Goal: Task Accomplishment & Management: Complete application form

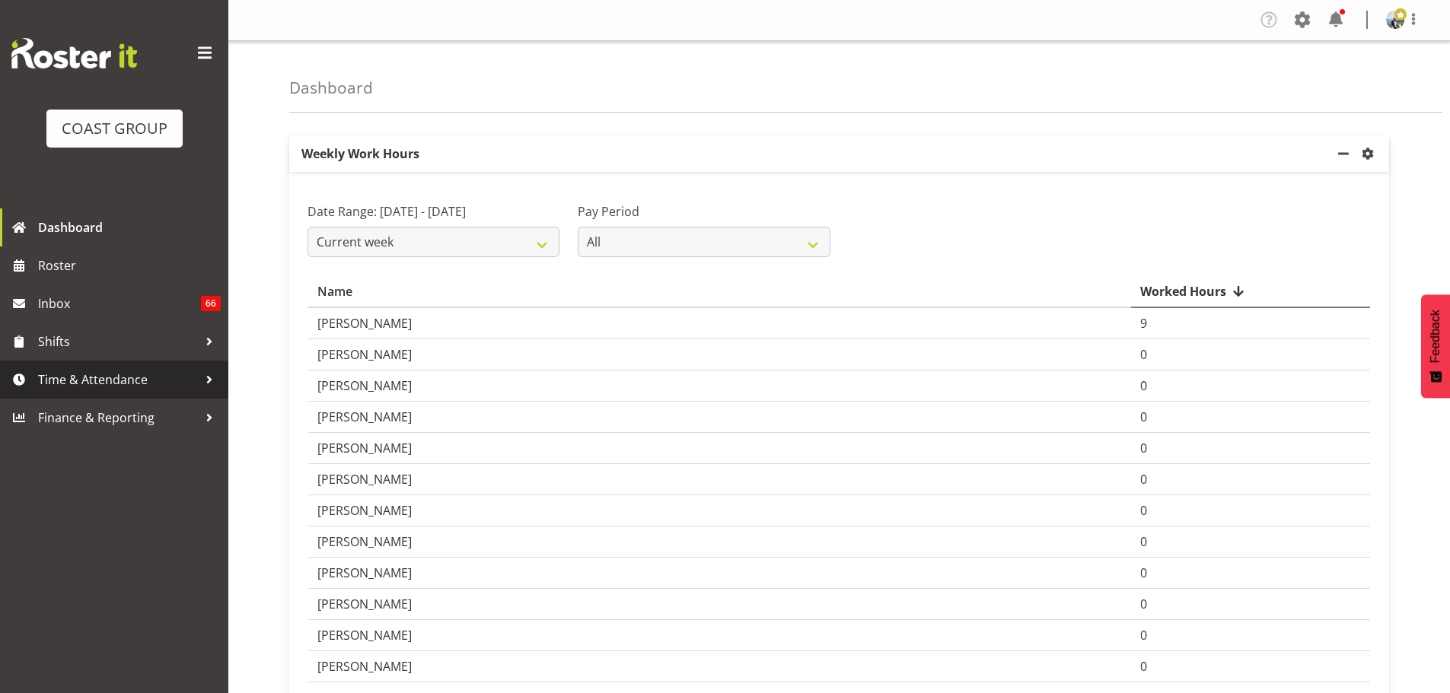
click at [113, 374] on span "Time & Attendance" at bounding box center [118, 379] width 160 height 23
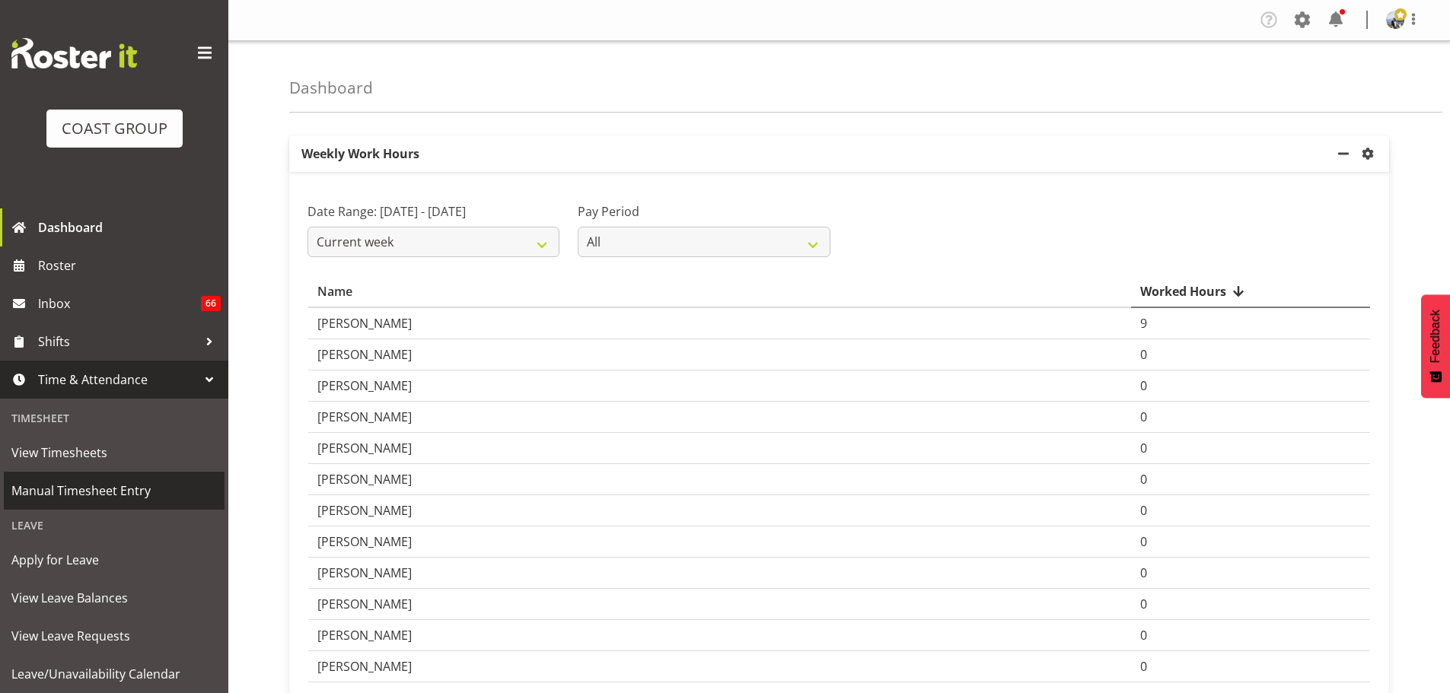
click at [88, 490] on span "Manual Timesheet Entry" at bounding box center [113, 490] width 205 height 23
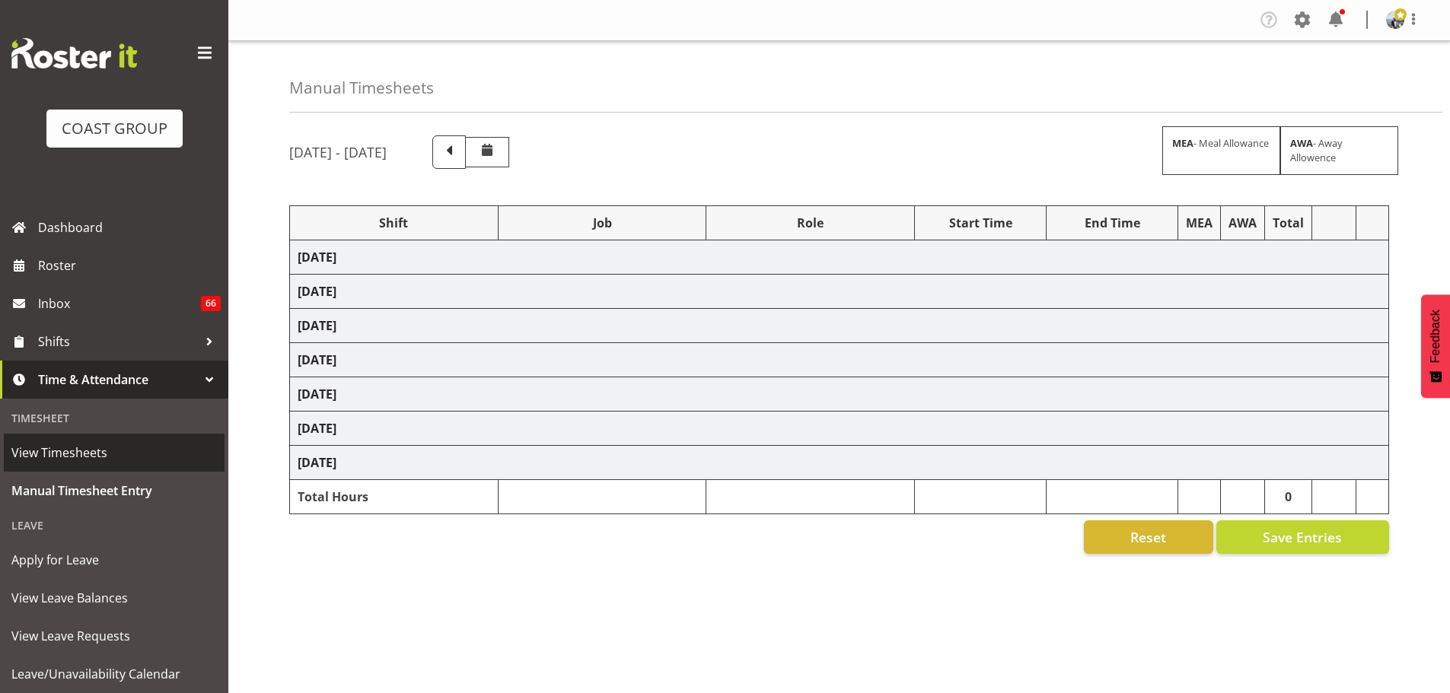
click at [81, 457] on span "View Timesheets" at bounding box center [113, 452] width 205 height 23
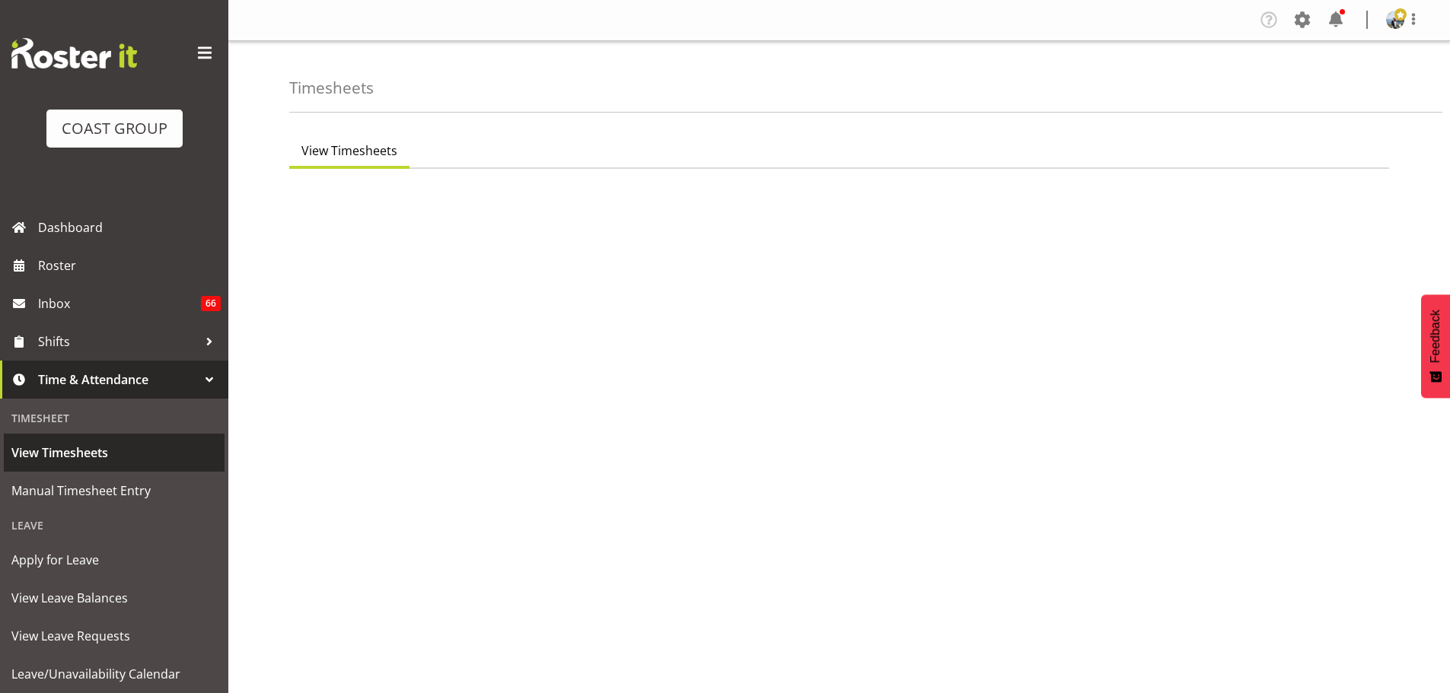
select select "7"
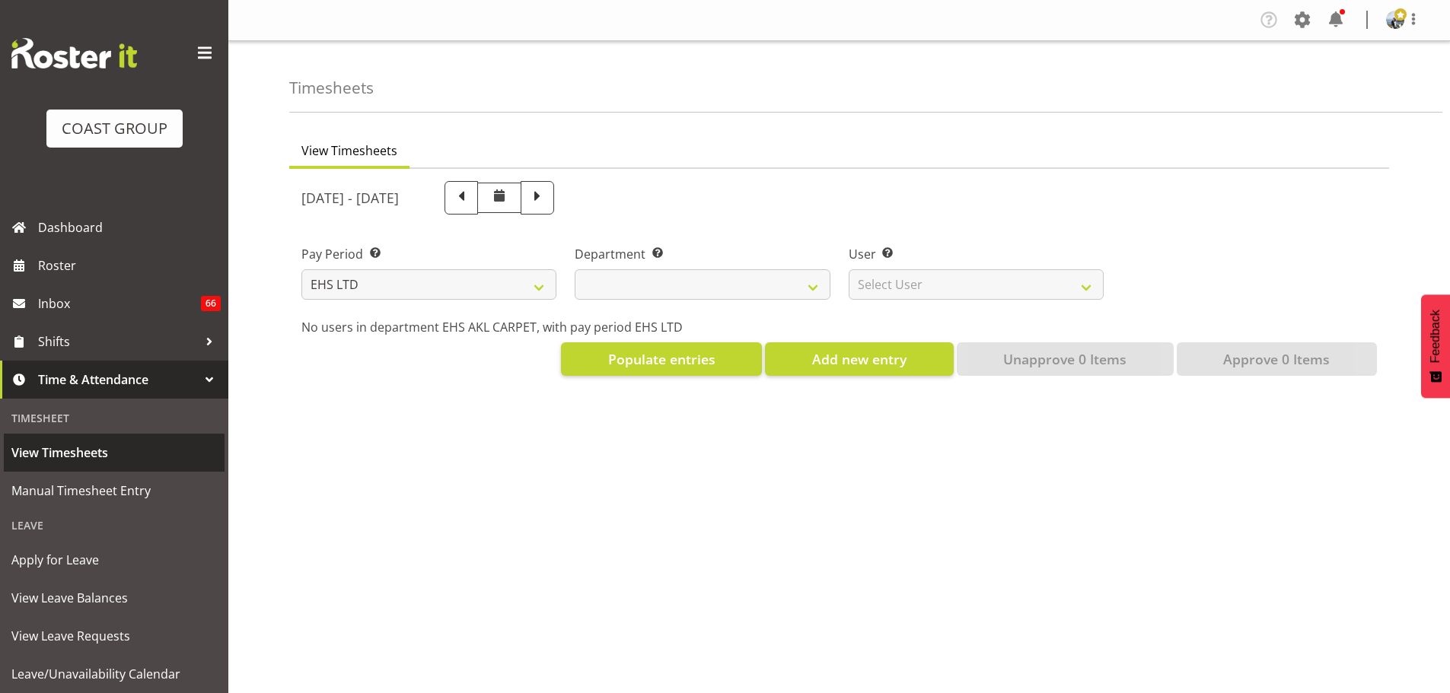
select select
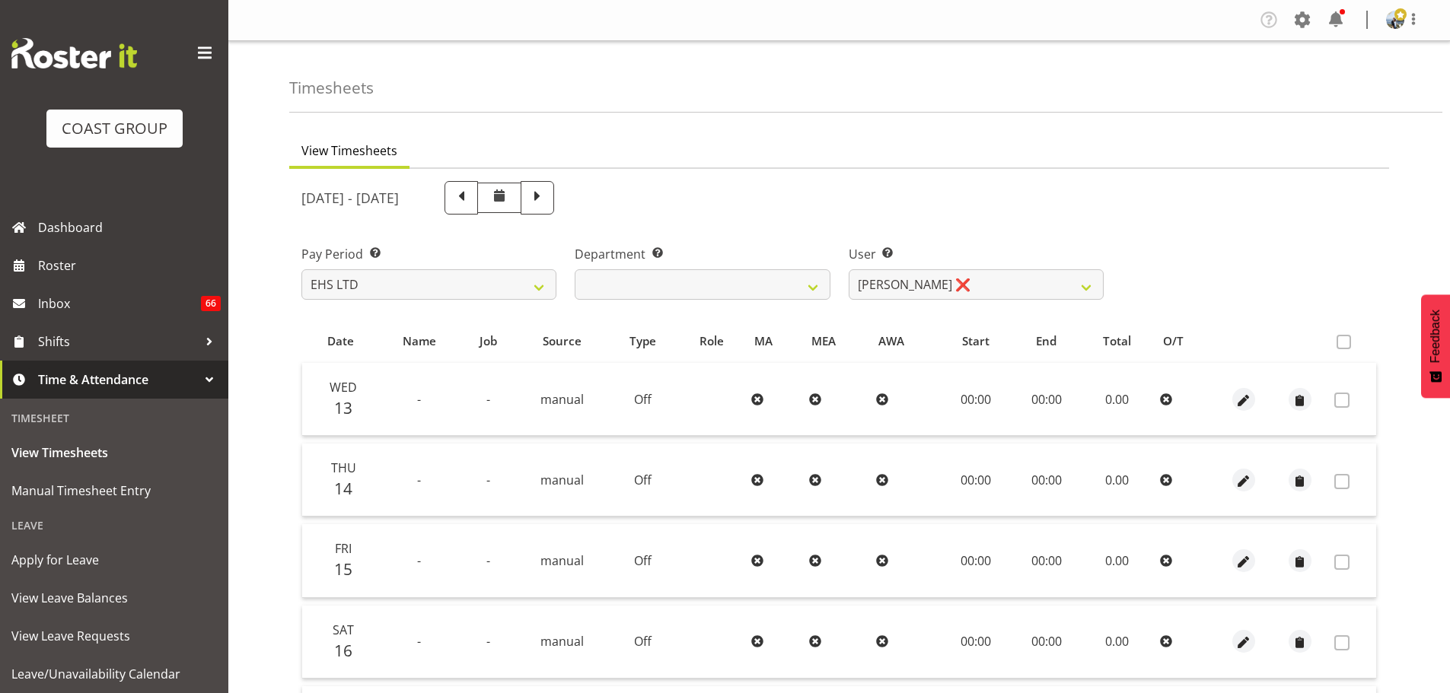
click at [986, 304] on div "User Select user. Note: This is filtered down by the previous two drop-down ite…" at bounding box center [975, 266] width 273 height 85
click at [987, 296] on select "[PERSON_NAME] ❌ [PERSON_NAME] ✔ [PERSON_NAME] ✔ [PERSON_NAME] ✔ [PERSON_NAME] […" at bounding box center [975, 284] width 255 height 30
select select "1121"
click at [848, 269] on select "Brittany Taylor ❌ Charwen Vaevaepare ✔ Kelsey Keutenius ✔ Leo Faalogo ✔ Marley …" at bounding box center [975, 284] width 255 height 30
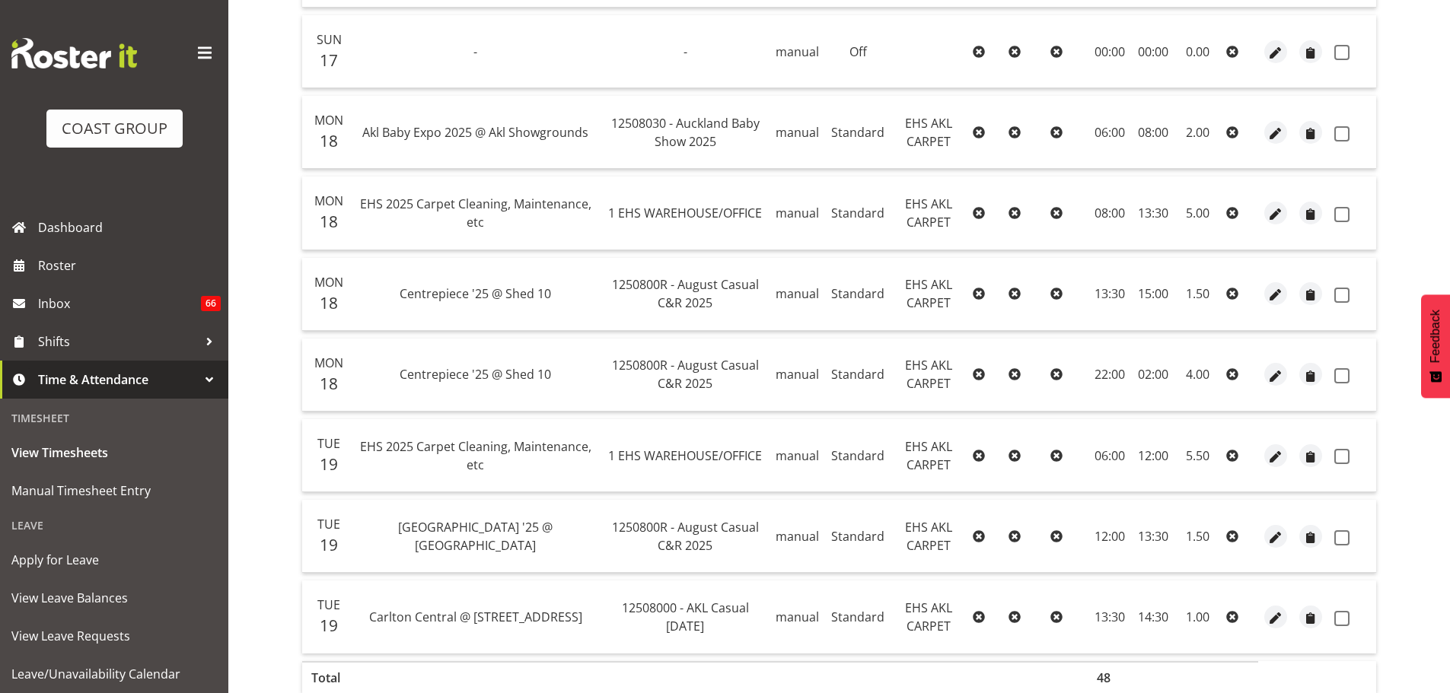
scroll to position [1218, 0]
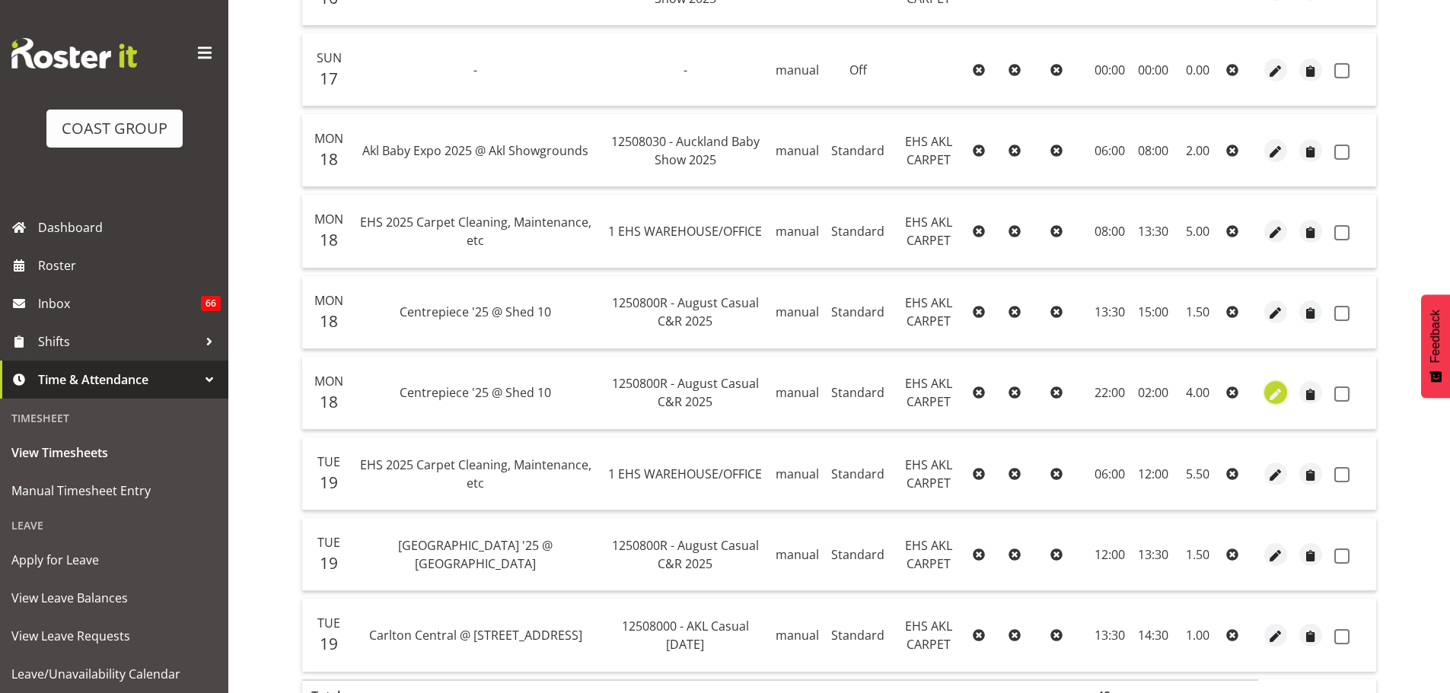
click at [1279, 384] on span "button" at bounding box center [1276, 393] width 18 height 22
select select "Standard"
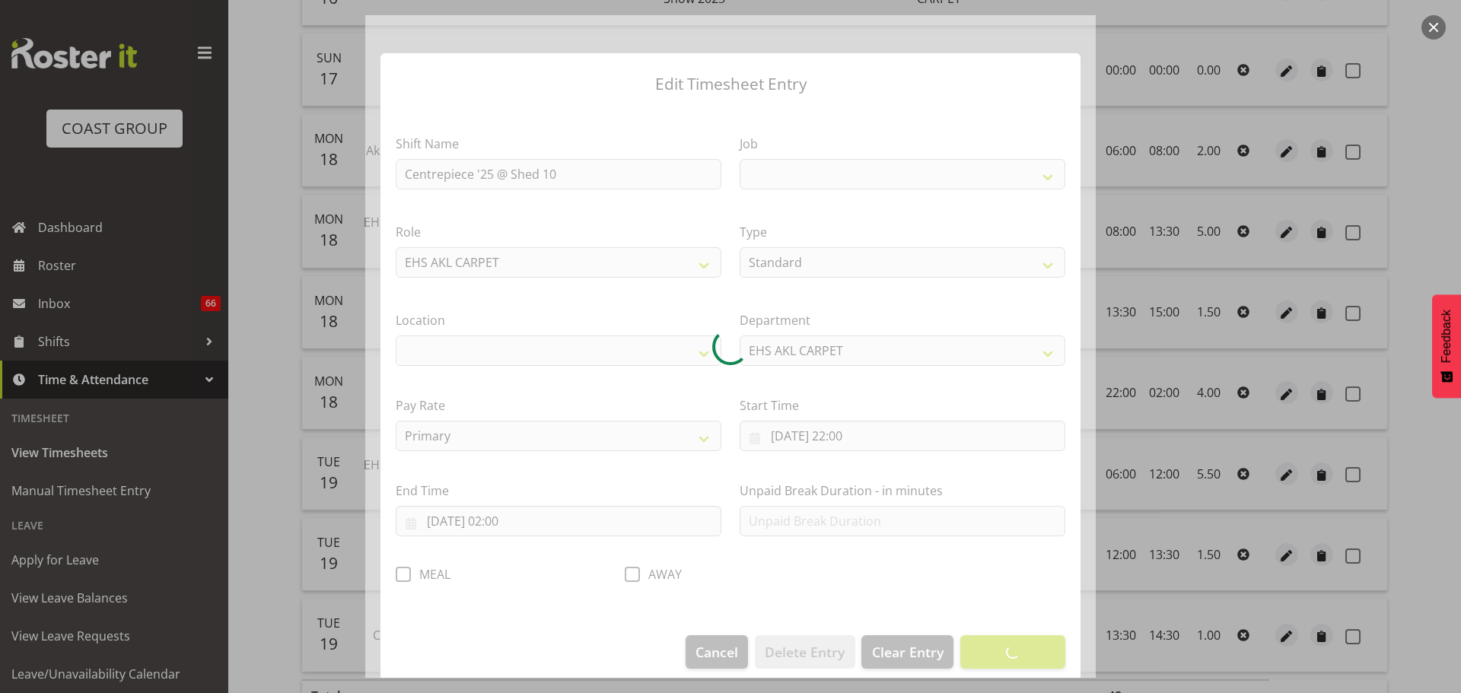
select select
select select "8574"
click at [402, 575] on div at bounding box center [730, 346] width 730 height 663
select select "35"
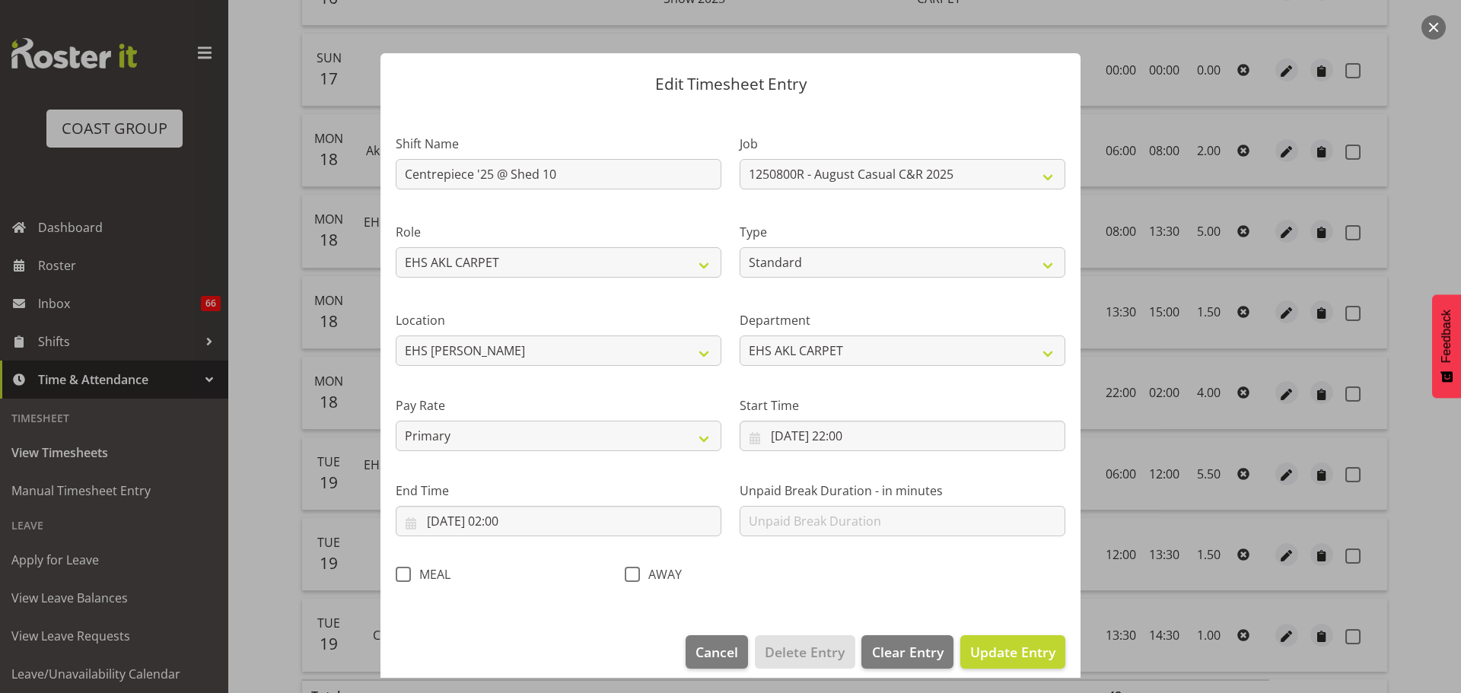
click at [402, 575] on span at bounding box center [403, 574] width 15 height 15
click at [402, 575] on input "MEAL" at bounding box center [401, 574] width 10 height 10
checkbox input "true"
click at [1029, 651] on span "Update Entry" at bounding box center [1012, 652] width 85 height 18
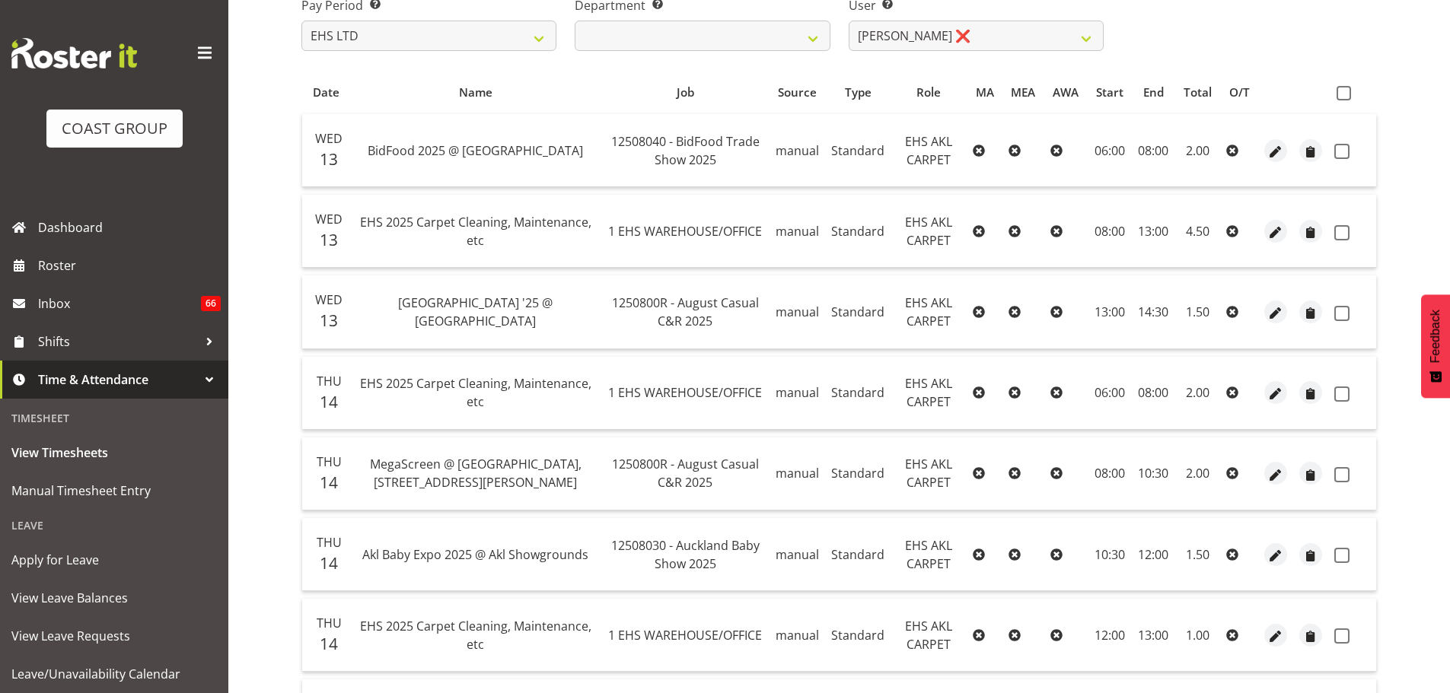
scroll to position [229, 0]
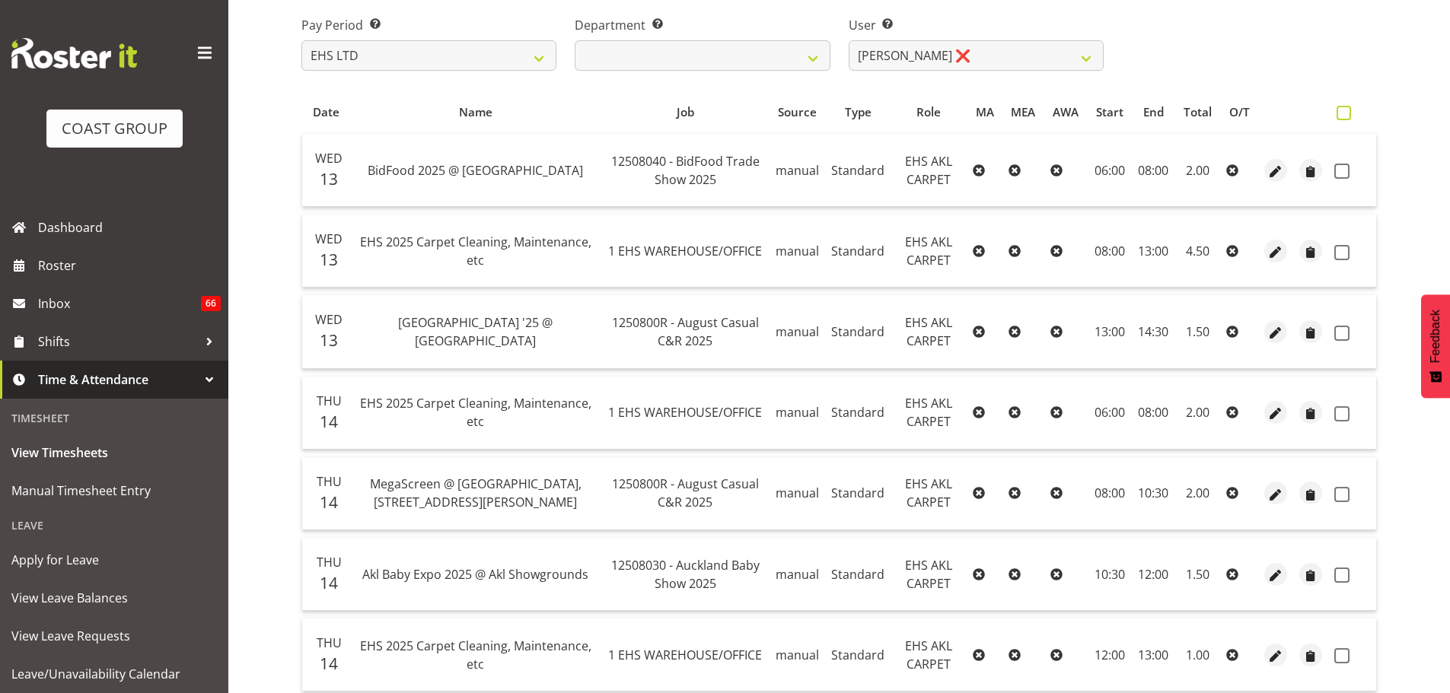
click at [1341, 113] on span at bounding box center [1343, 113] width 14 height 14
click at [1341, 113] on input "checkbox" at bounding box center [1341, 113] width 10 height 10
checkbox input "true"
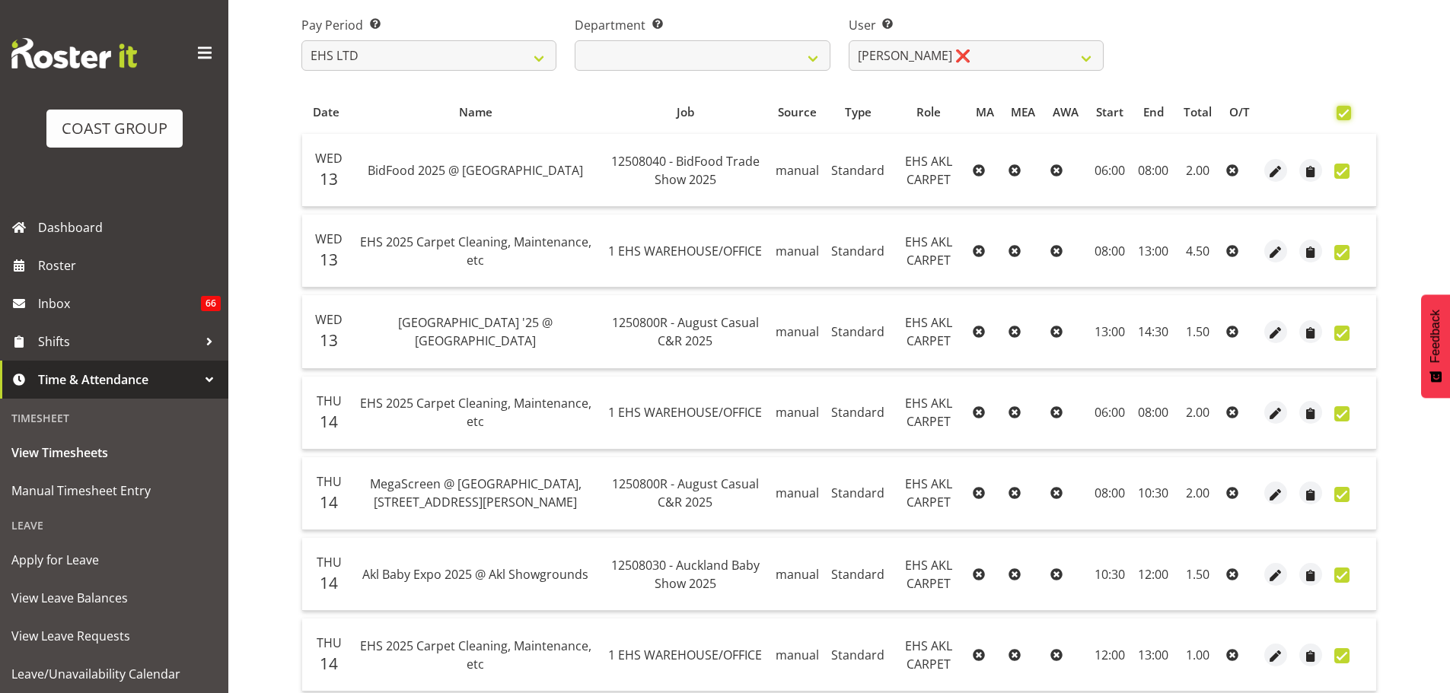
checkbox input "true"
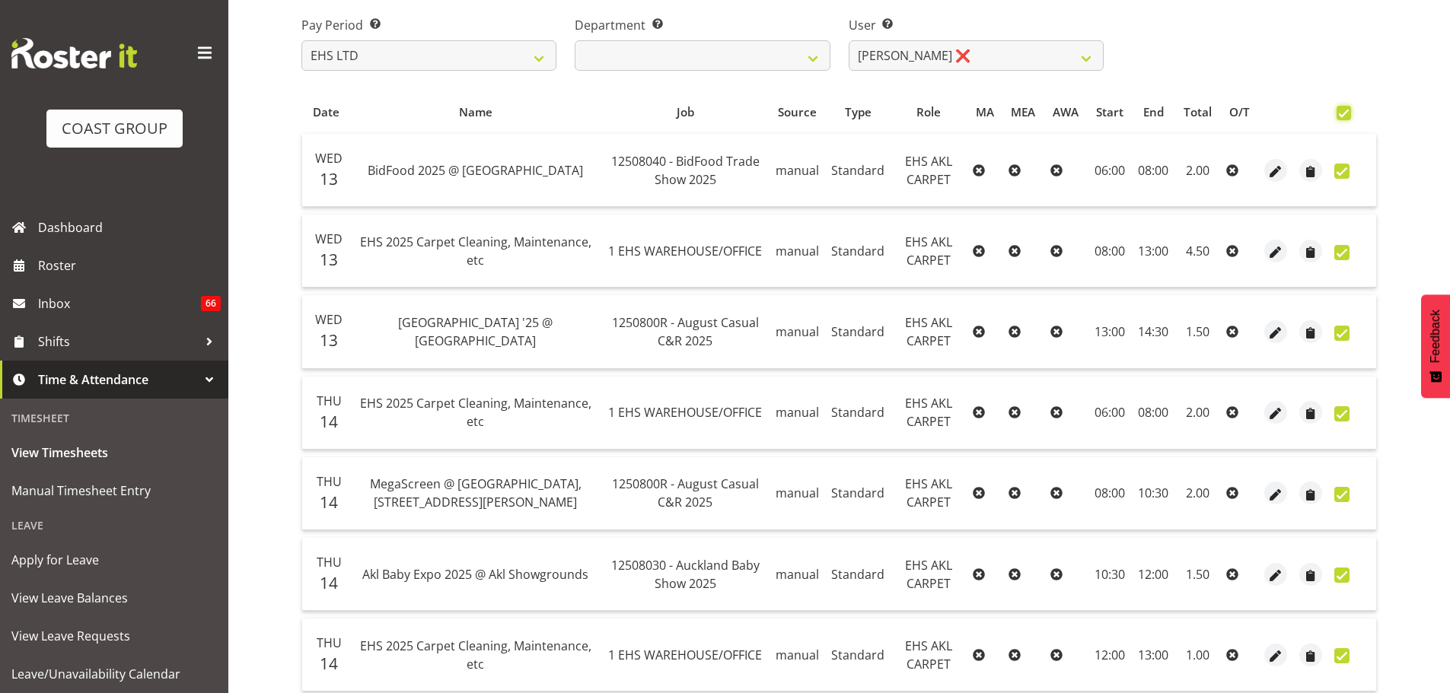
checkbox input "true"
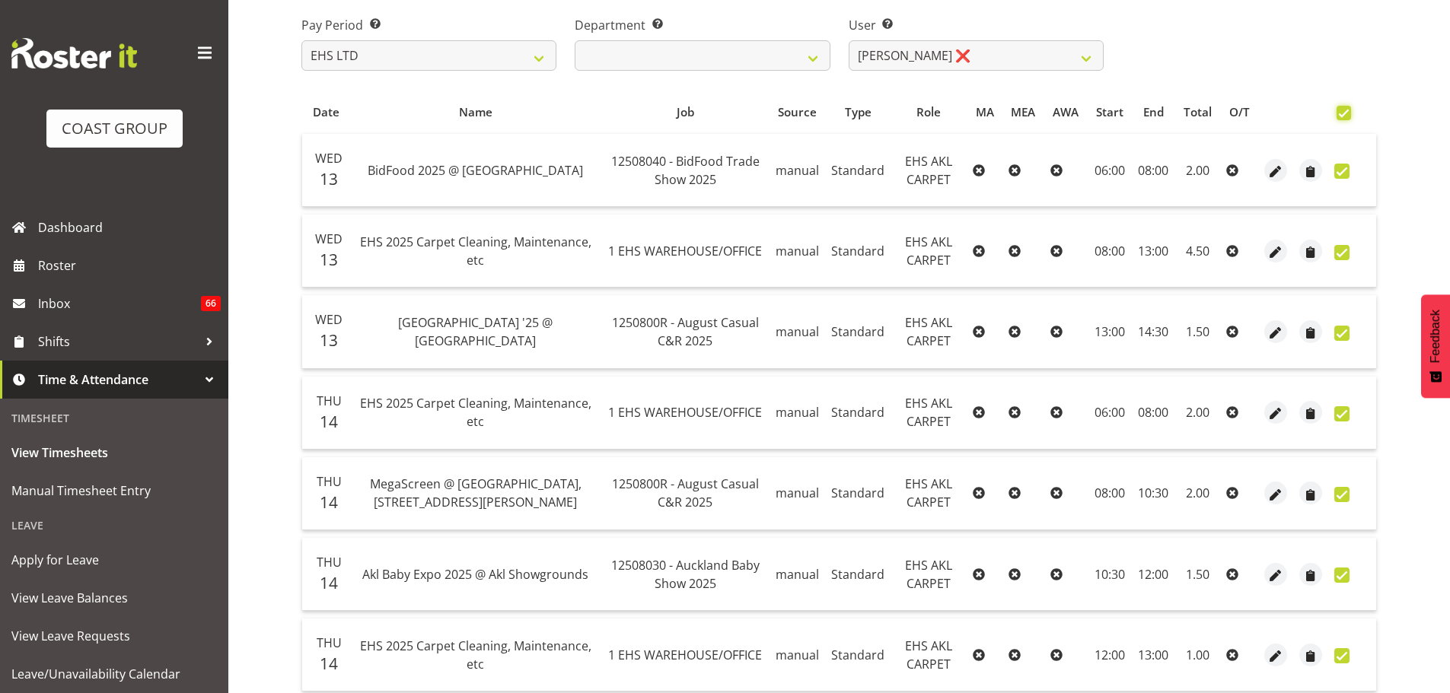
checkbox input "true"
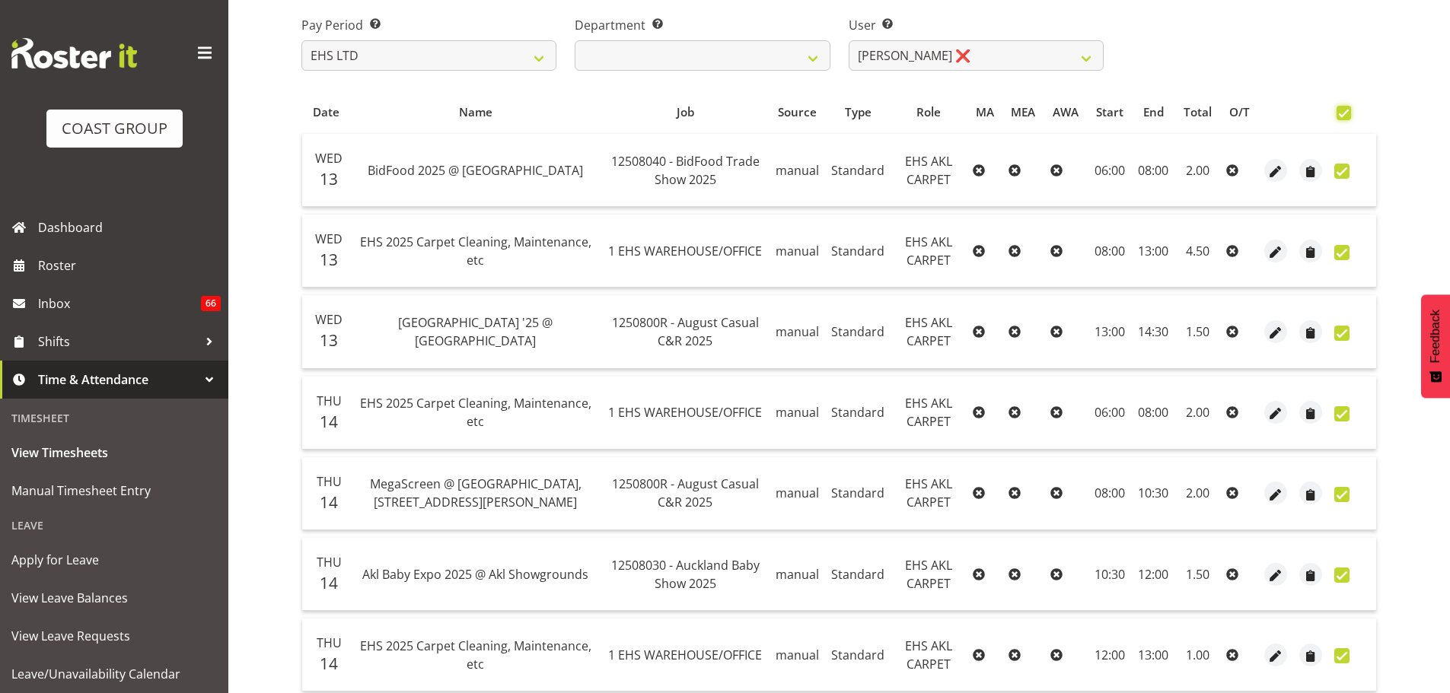
checkbox input "true"
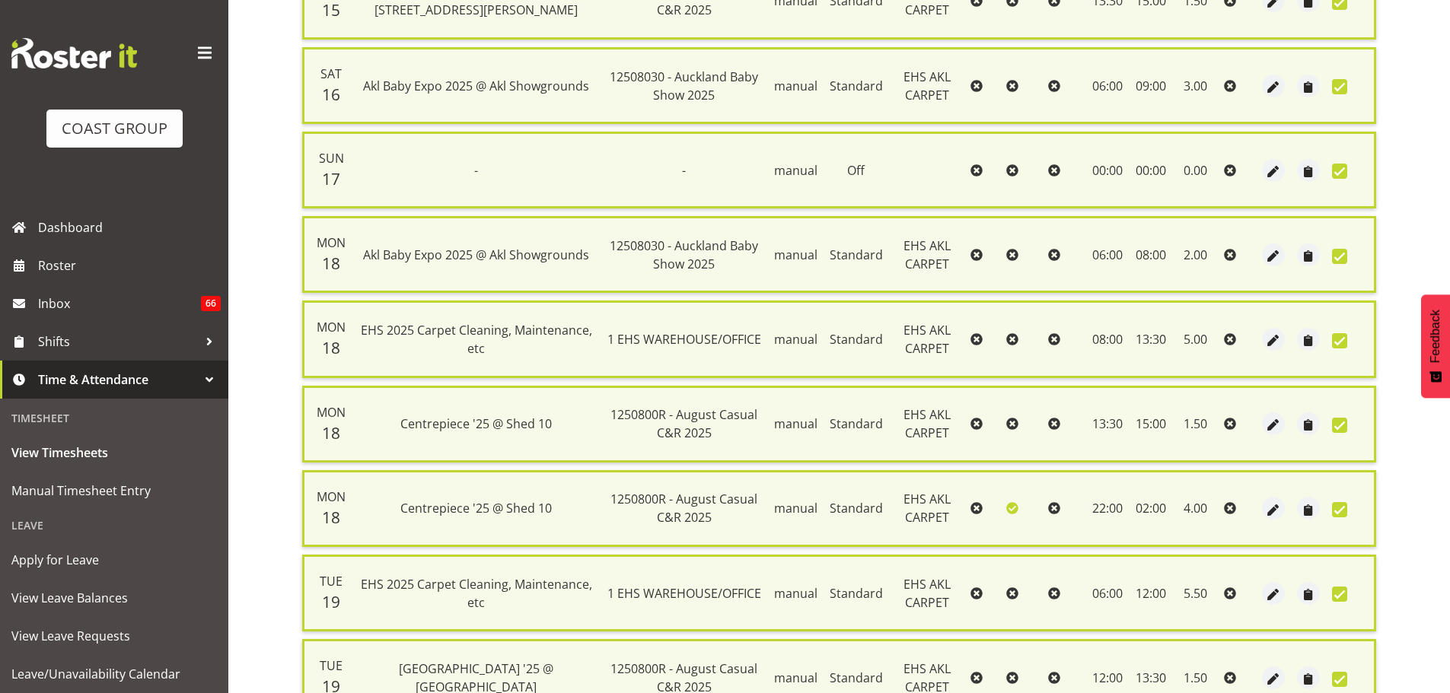
scroll to position [1390, 0]
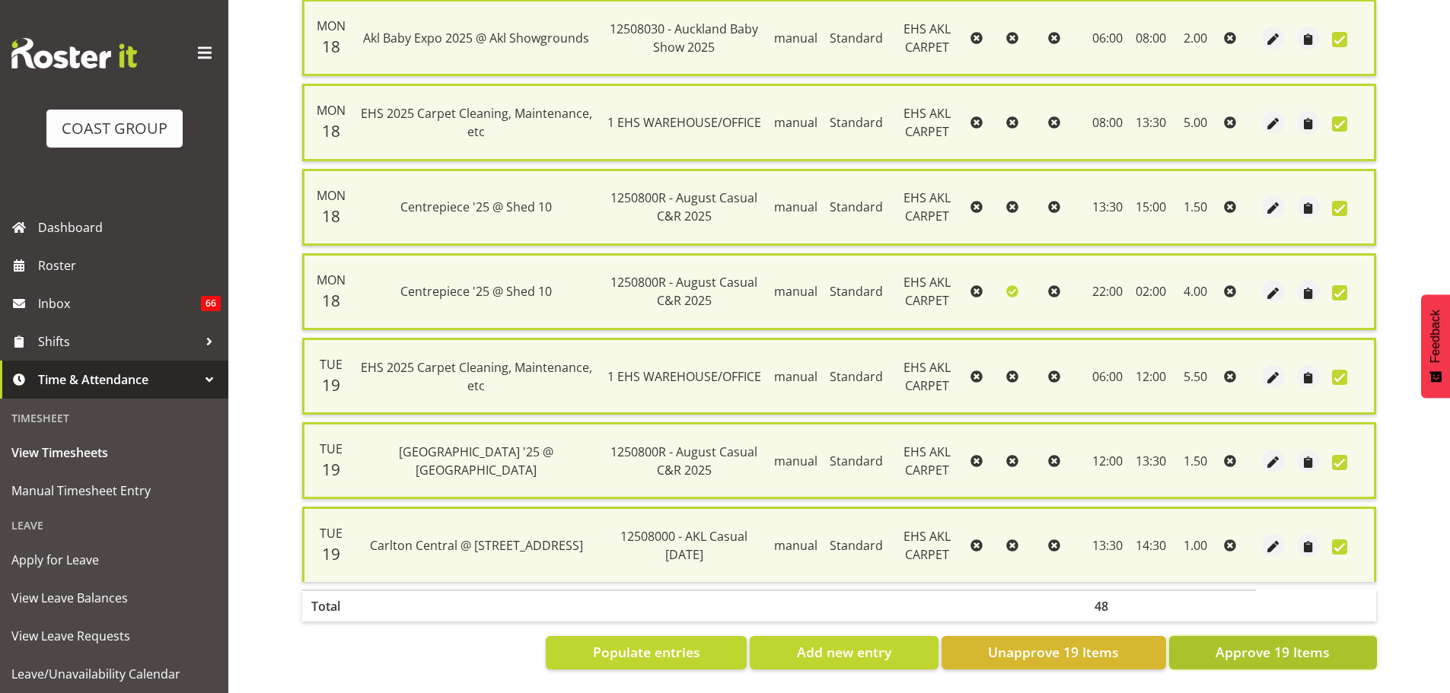
click at [1335, 636] on button "Approve 19 Items" at bounding box center [1273, 652] width 208 height 33
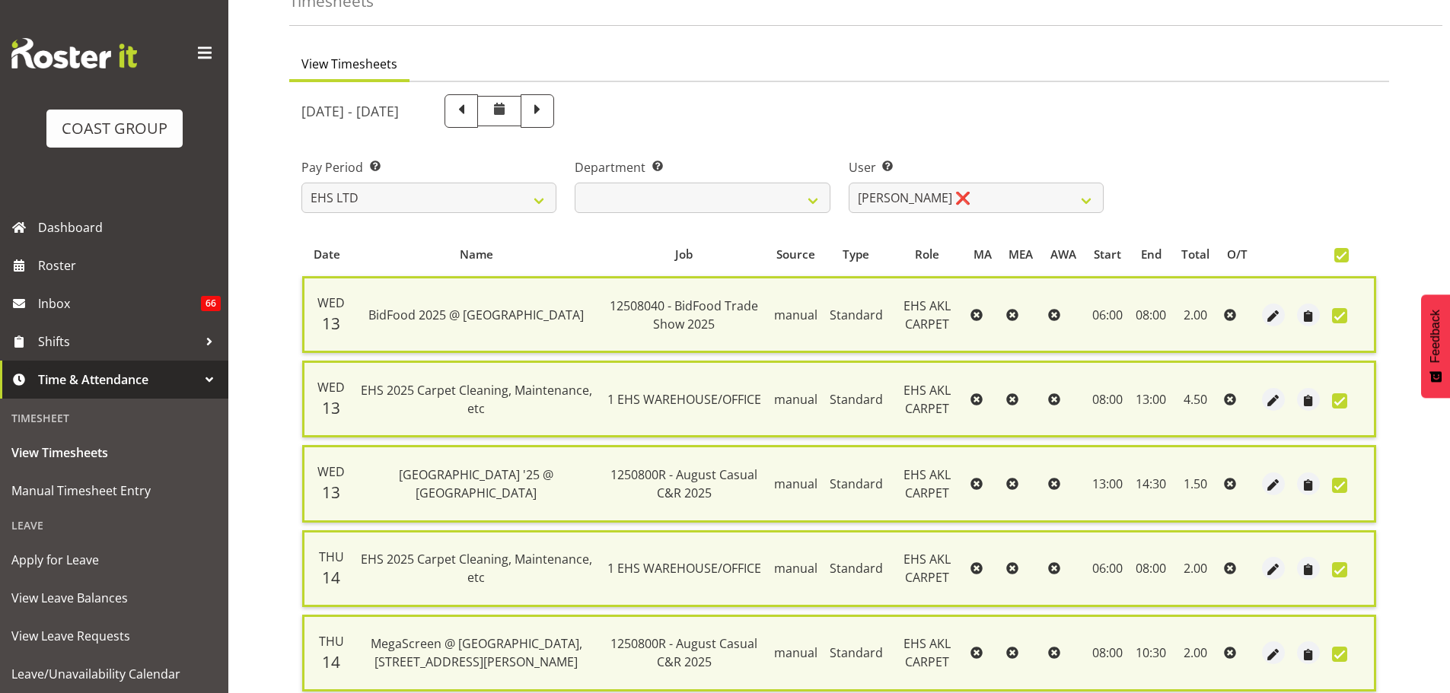
scroll to position [21, 0]
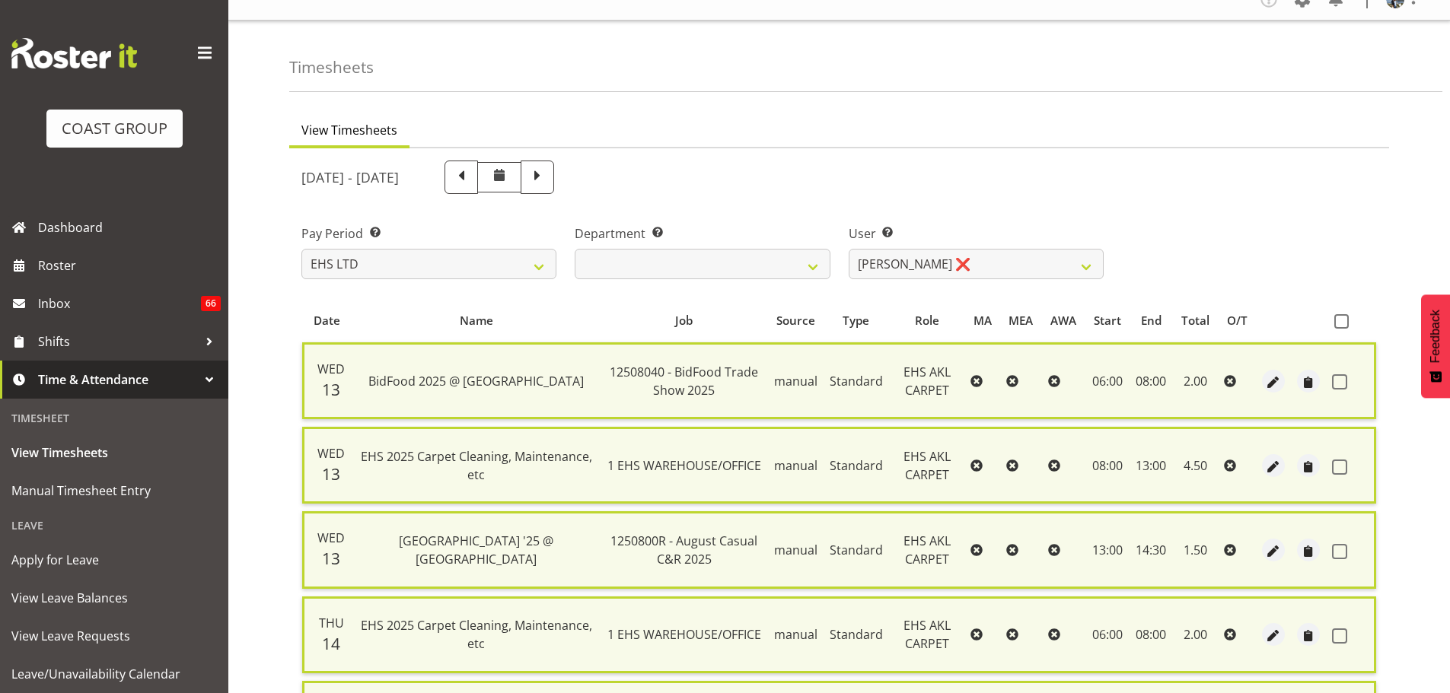
checkbox input "false"
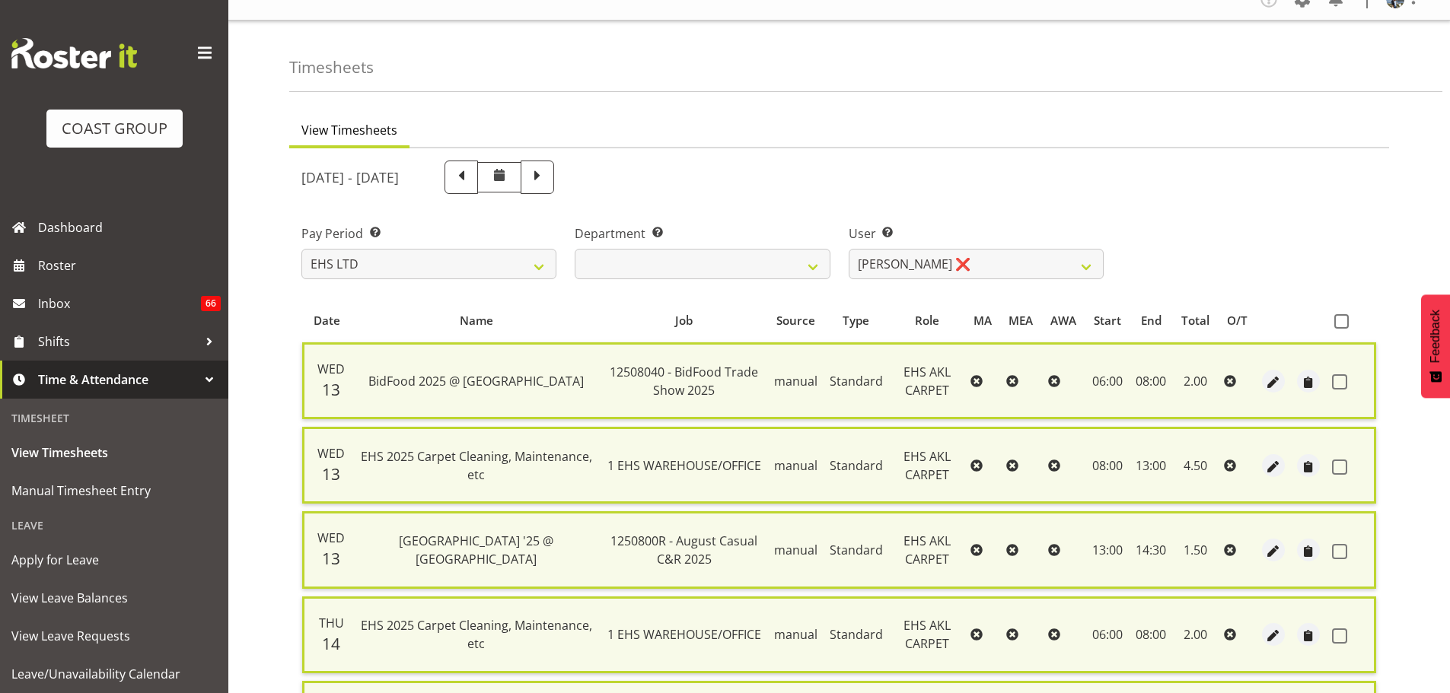
checkbox input "false"
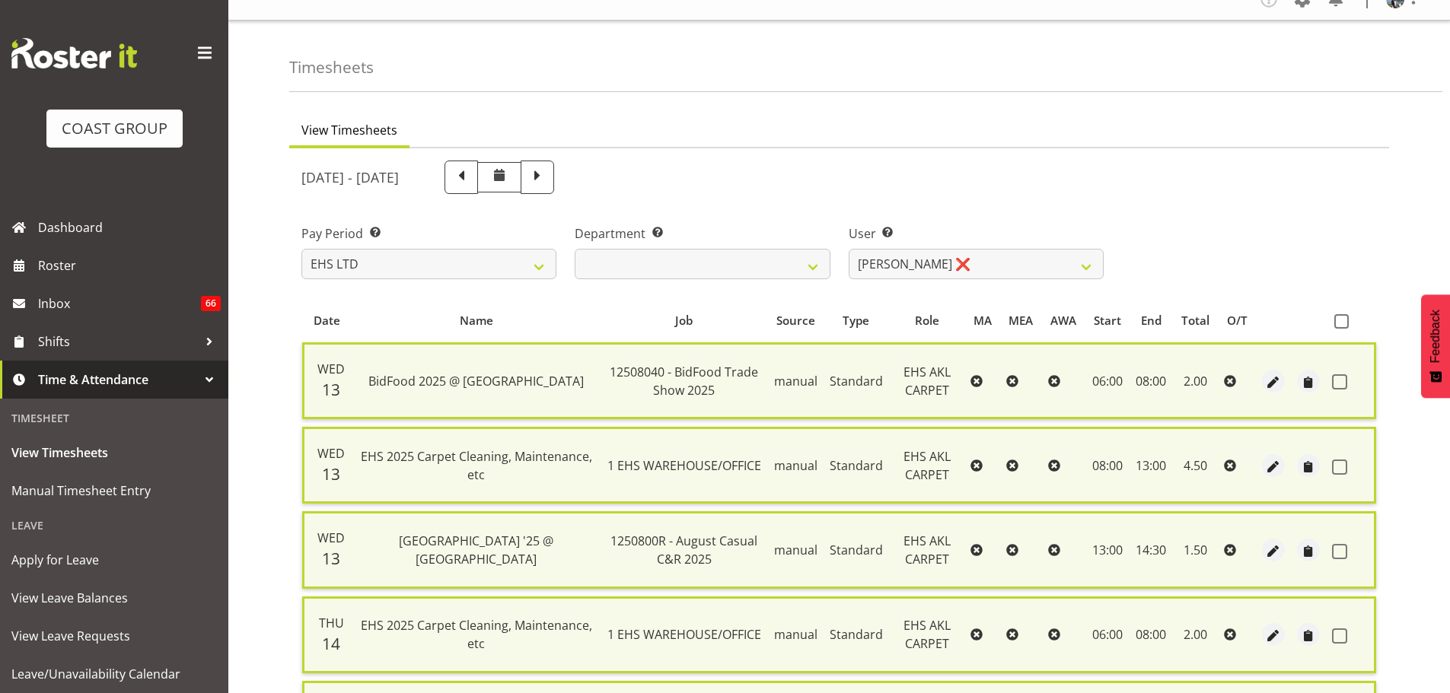
checkbox input "false"
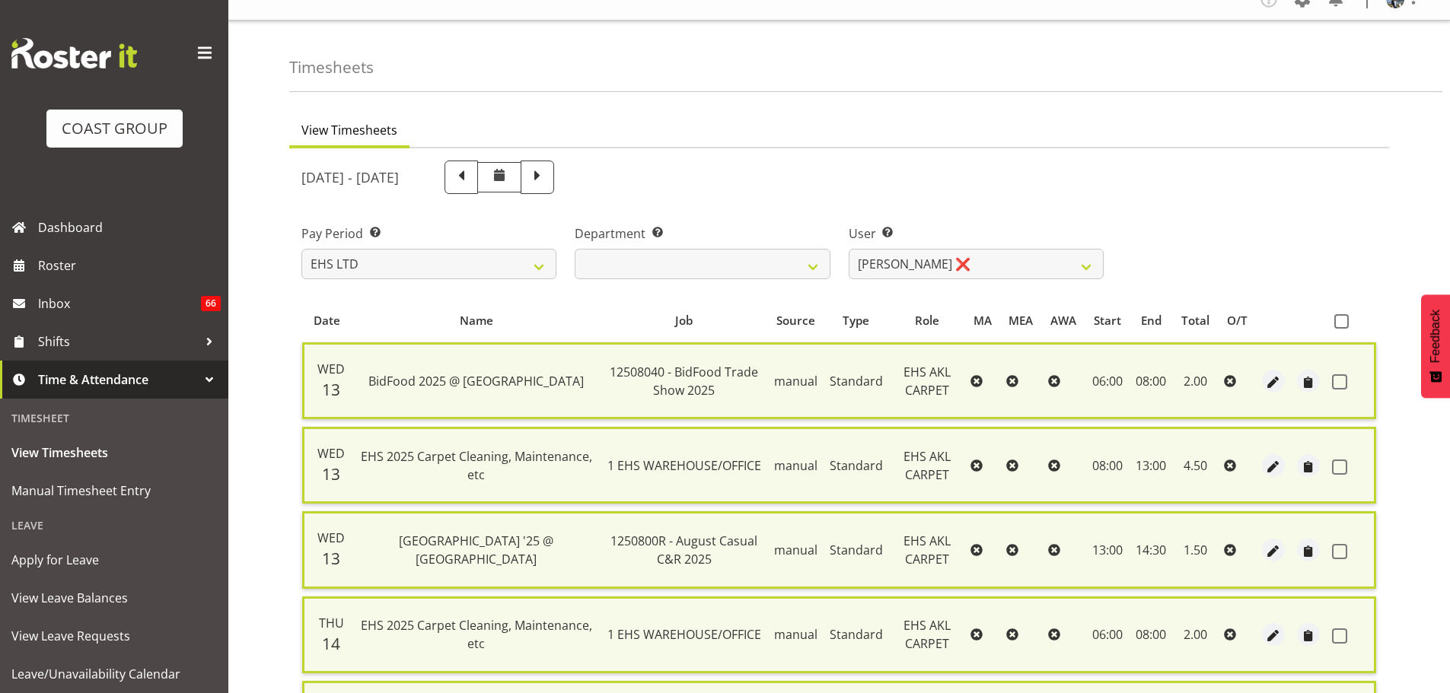
checkbox input "false"
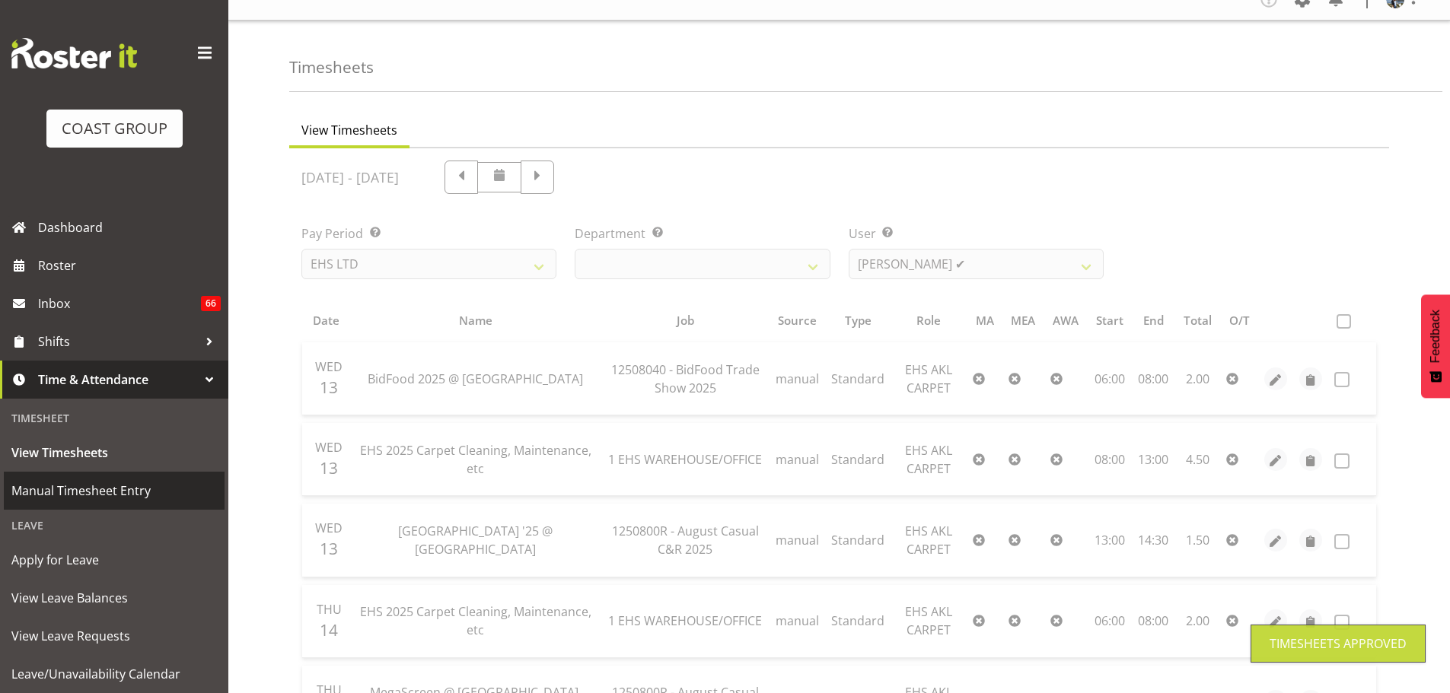
click at [100, 494] on span "Manual Timesheet Entry" at bounding box center [113, 490] width 205 height 23
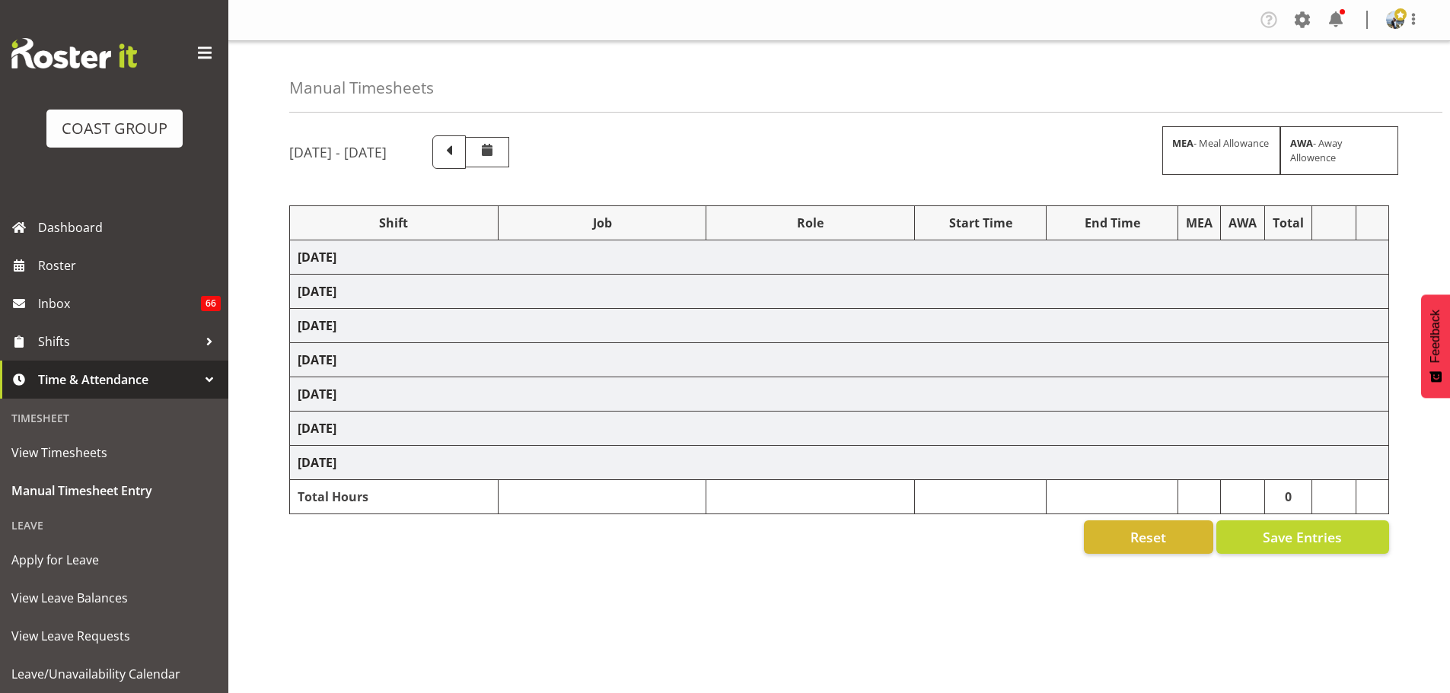
select select "70657"
select select "69"
select select "198"
select select "79740"
select select "8574"
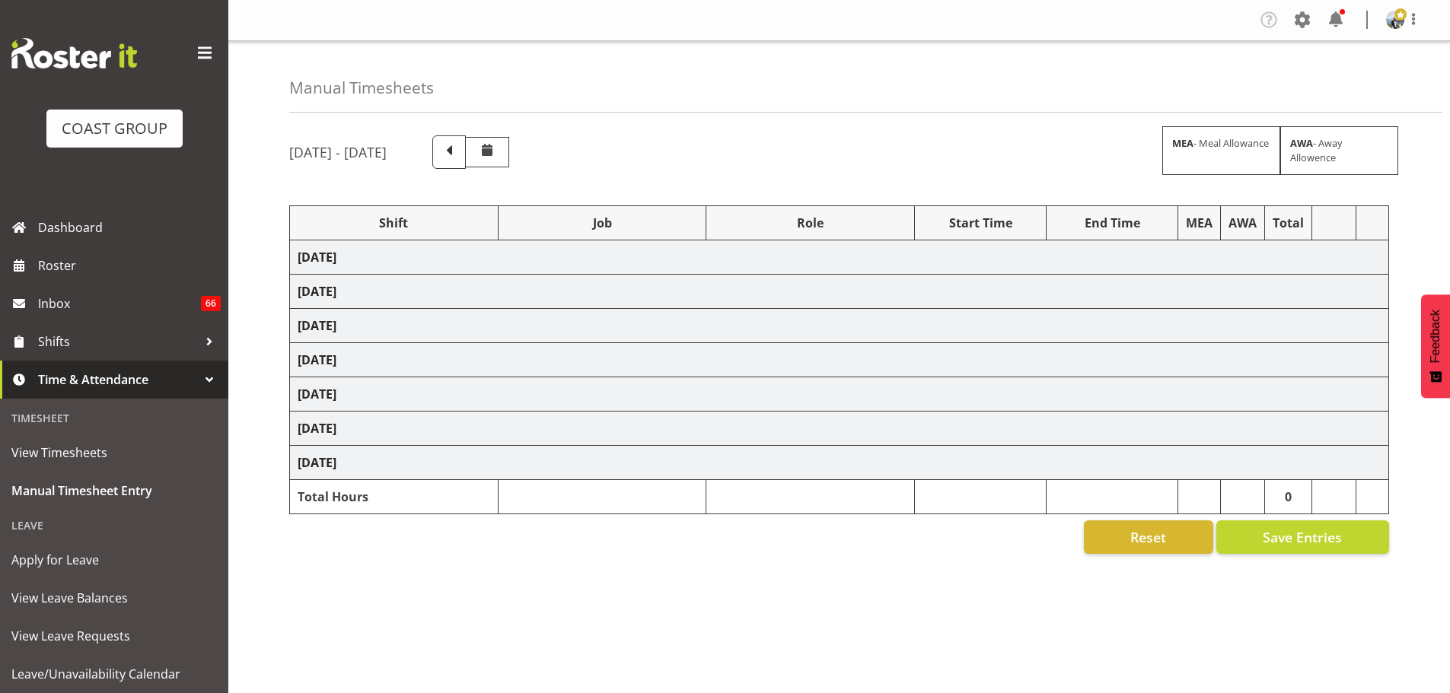
select select "190"
select select "70657"
select select "69"
select select "198"
select select "70657"
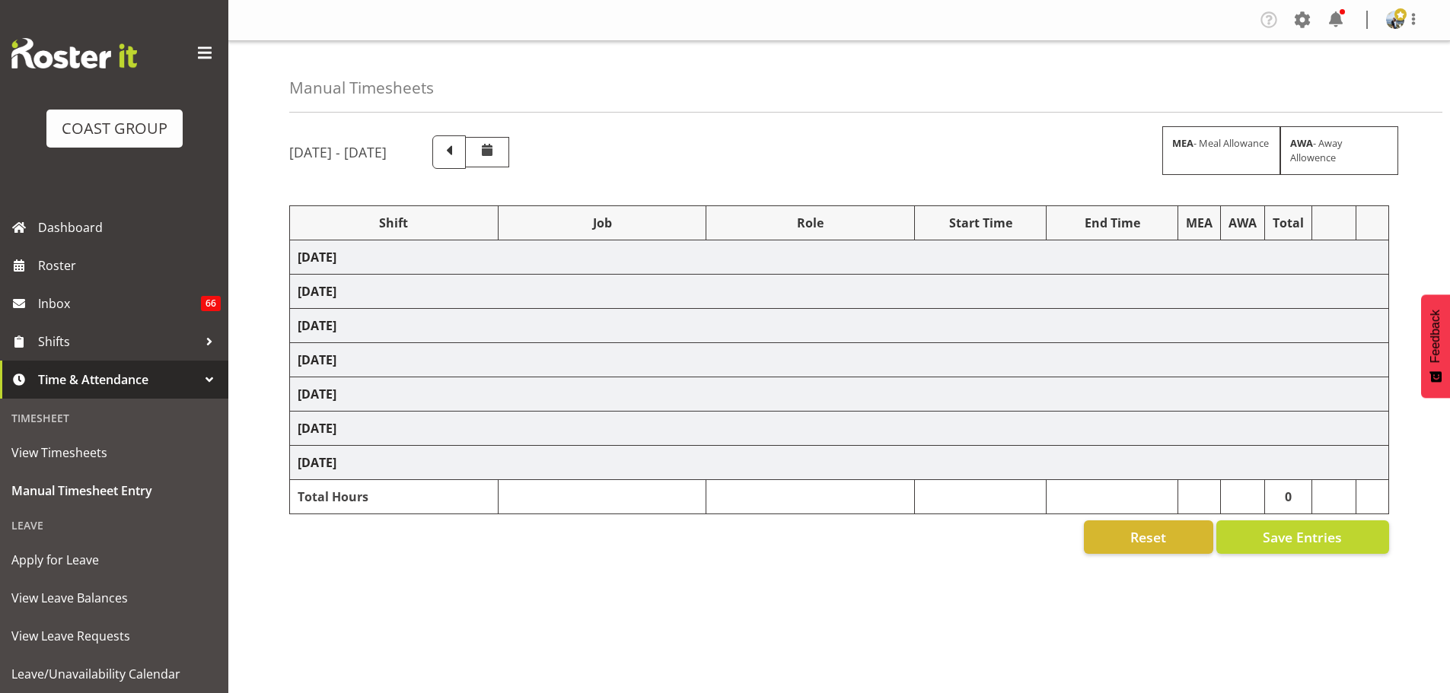
select select "69"
select select "198"
select select "77860"
select select "8514"
select select "190"
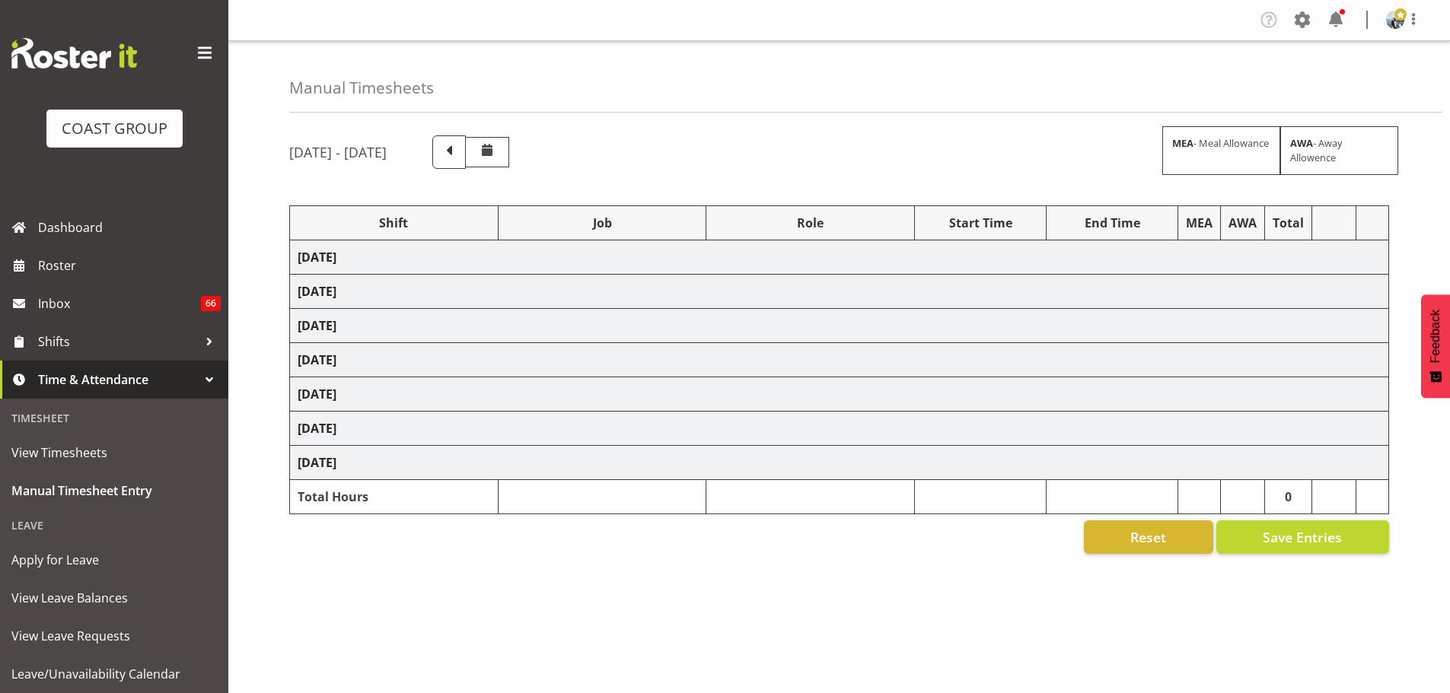
select select "66519"
select select "9138"
select select "190"
select select "70657"
select select "69"
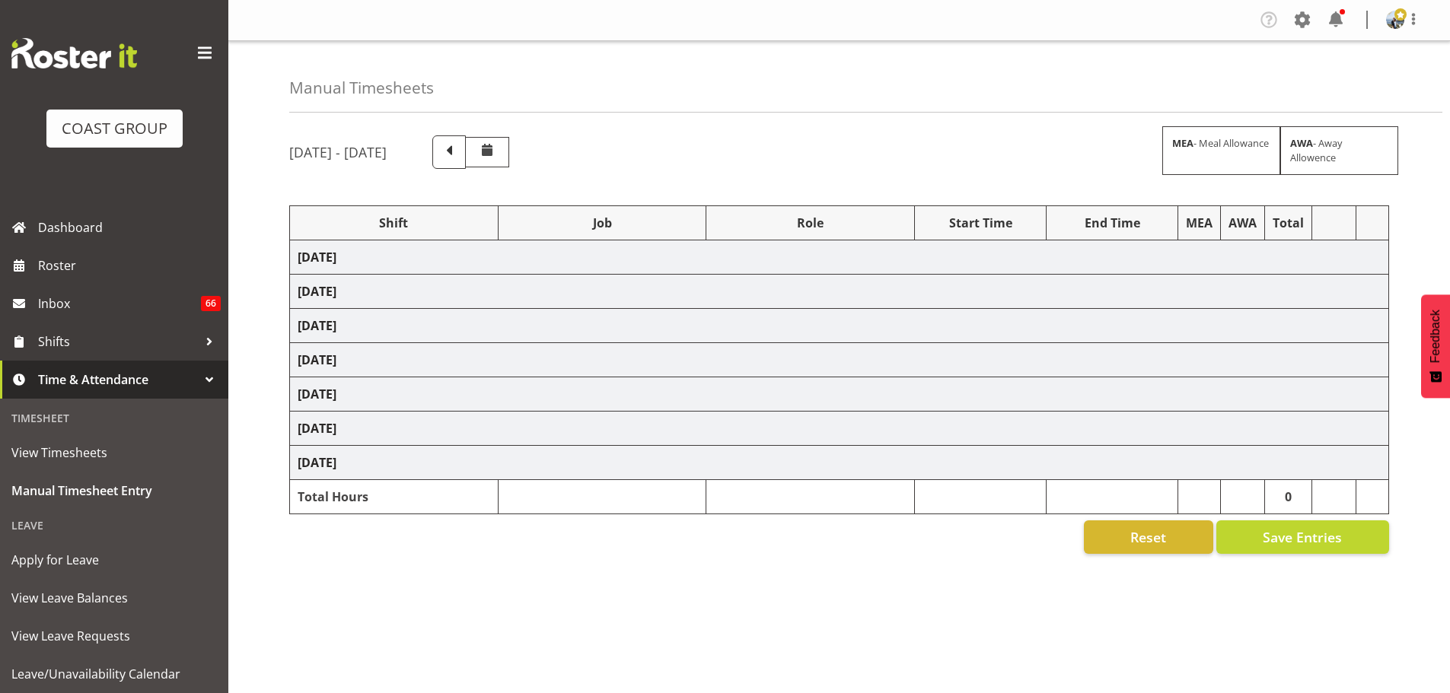
select select "198"
select select "66738"
select select "9141"
select select "190"
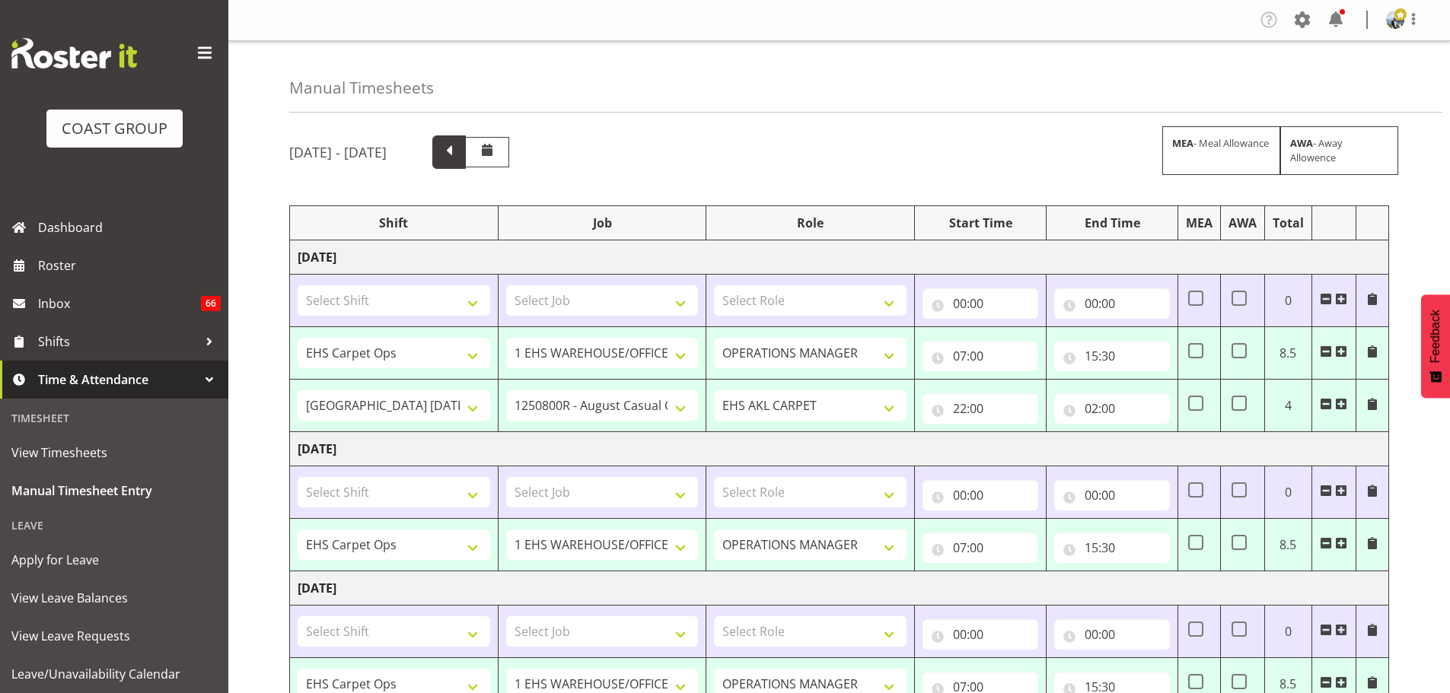
click at [459, 154] on span at bounding box center [449, 151] width 20 height 20
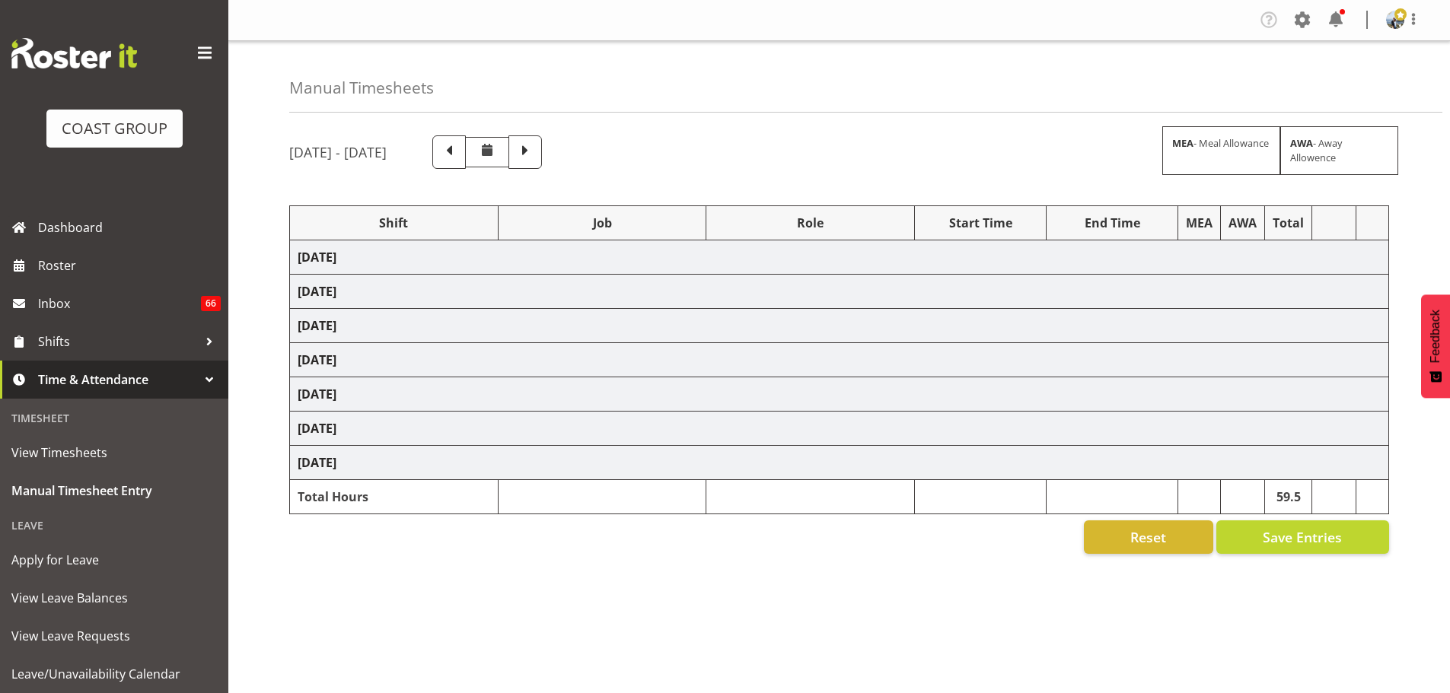
select select "70657"
select select "69"
select select "198"
select select "77868"
select select "9032"
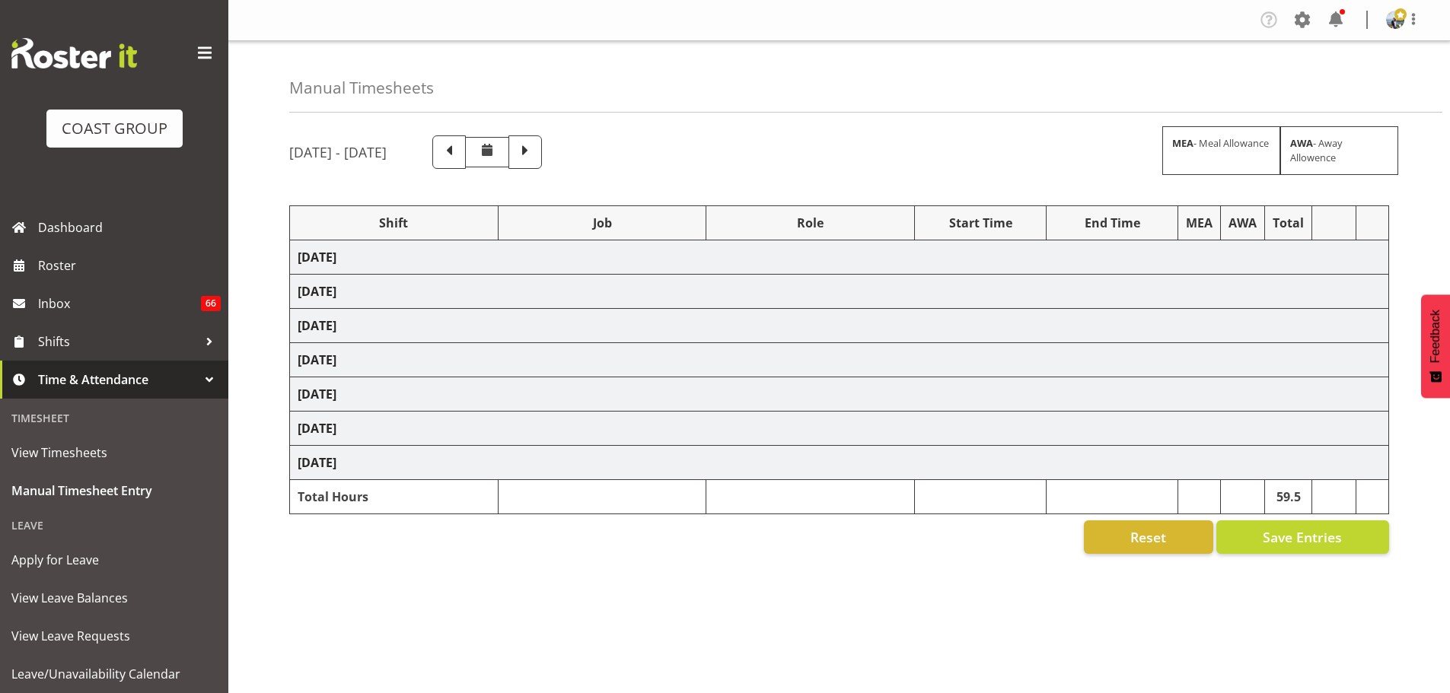
select select "190"
select select "70657"
select select "69"
select select "198"
select select "70657"
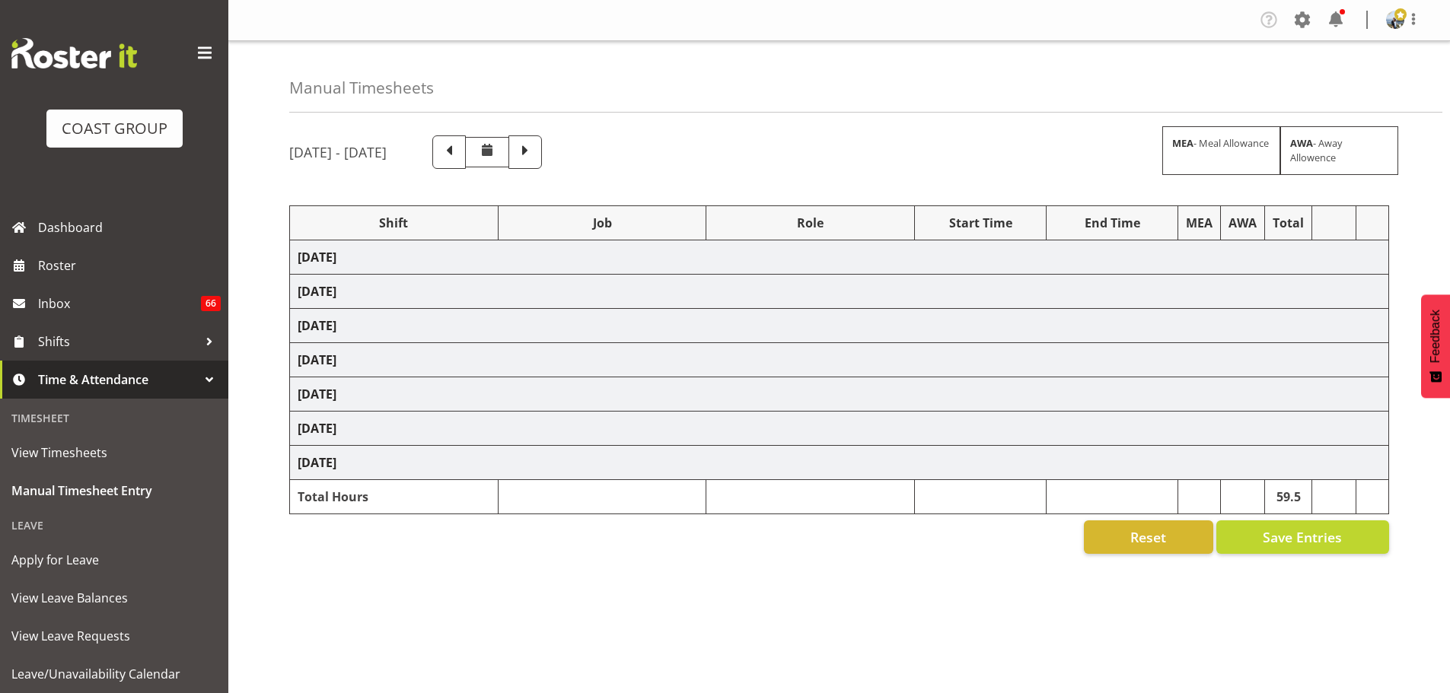
select select "69"
select select "198"
select select "70657"
select select "69"
select select "198"
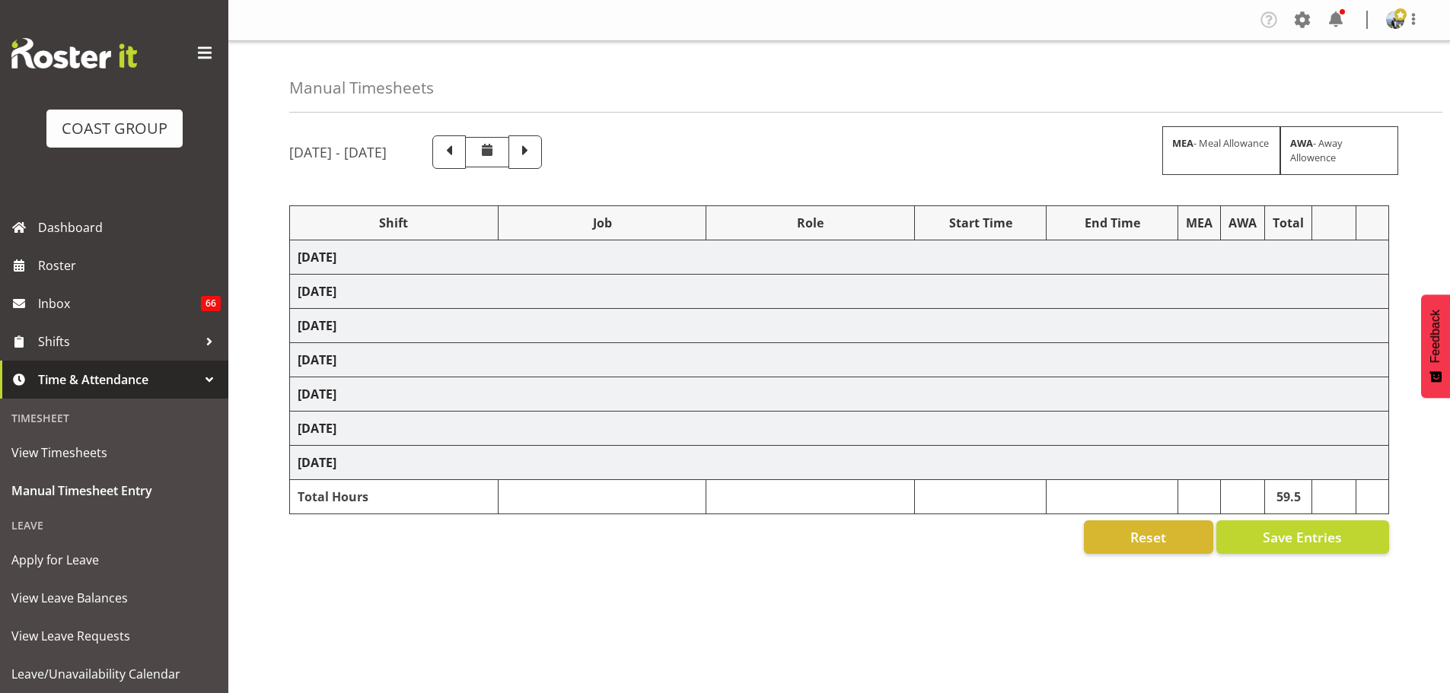
select select "70657"
select select "69"
select select "198"
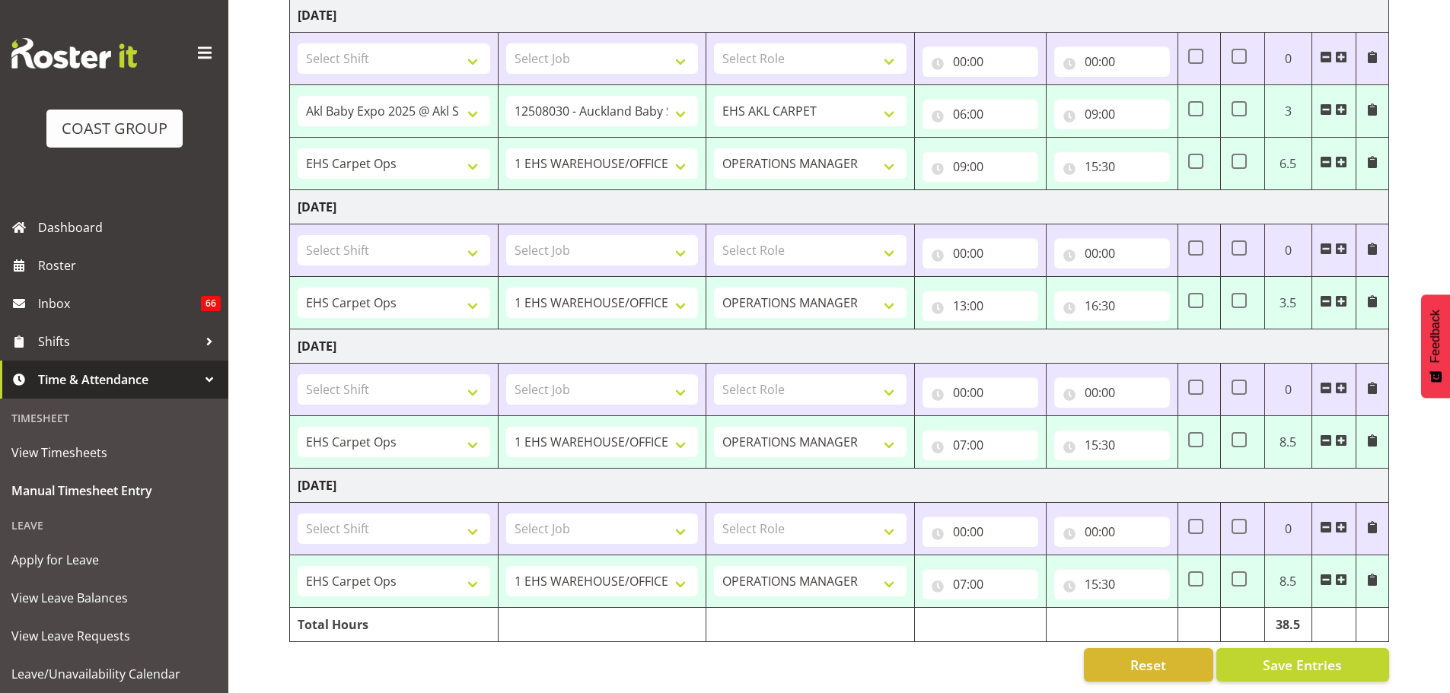
scroll to position [566, 0]
click at [1102, 574] on input "15:30" at bounding box center [1112, 584] width 116 height 30
click at [1149, 615] on select "00 01 02 03 04 05 06 07 08 09 10 11 12 13 14 15 16 17 18 19 20 21 22 23" at bounding box center [1158, 624] width 34 height 30
select select "16"
click at [1141, 609] on select "00 01 02 03 04 05 06 07 08 09 10 11 12 13 14 15 16 17 18 19 20 21 22 23" at bounding box center [1158, 624] width 34 height 30
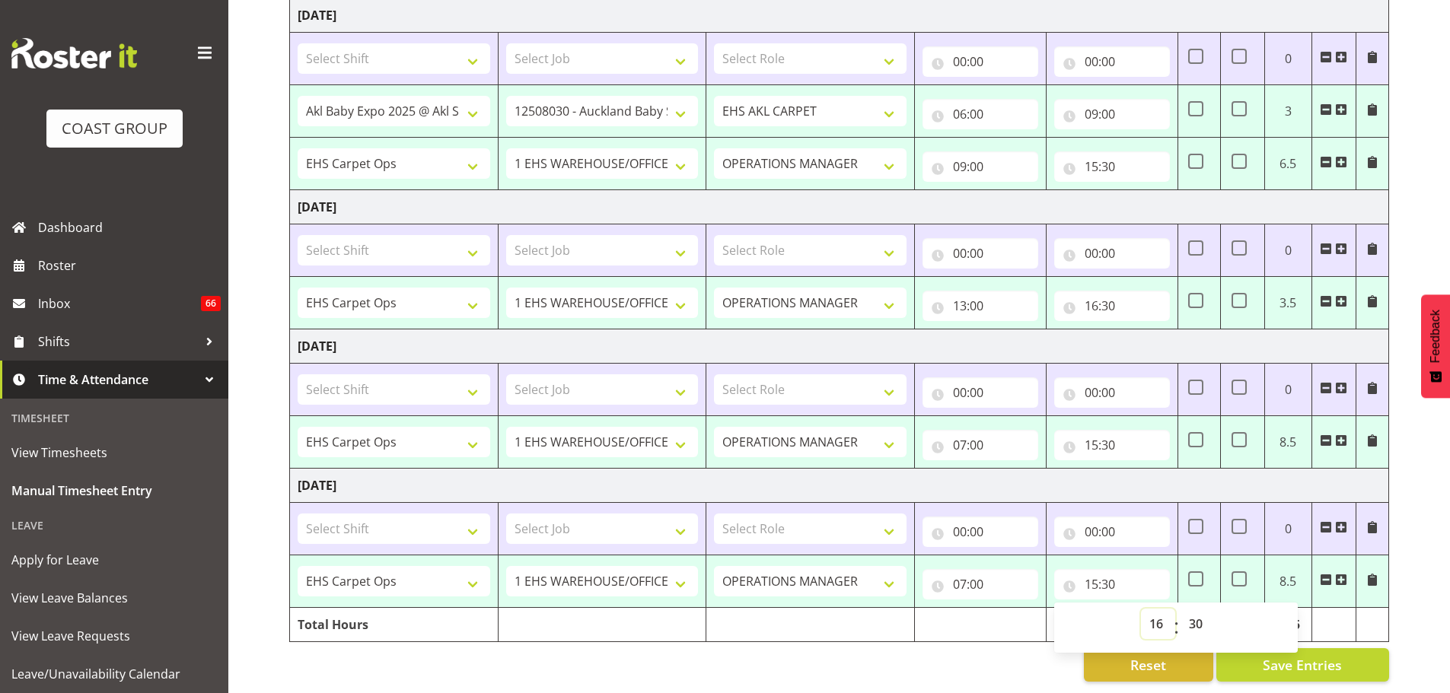
type input "16:30"
click at [963, 578] on input "07:00" at bounding box center [980, 584] width 116 height 30
click at [1018, 616] on select "00 01 02 03 04 05 06 07 08 09 10 11 12 13 14 15 16 17 18 19 20 21 22 23" at bounding box center [1026, 624] width 34 height 30
select select "8"
click at [1009, 609] on select "00 01 02 03 04 05 06 07 08 09 10 11 12 13 14 15 16 17 18 19 20 21 22 23" at bounding box center [1026, 624] width 34 height 30
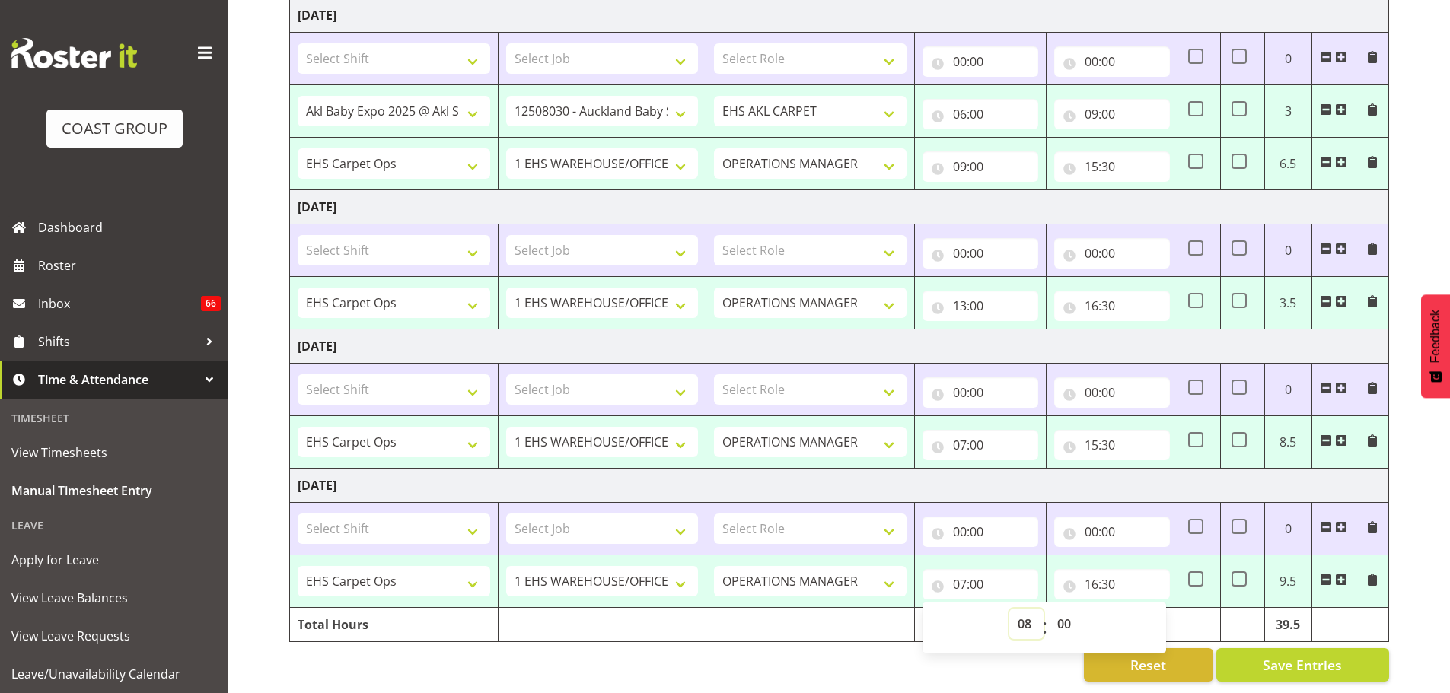
type input "08:00"
click at [1111, 578] on input "16:30" at bounding box center [1112, 584] width 116 height 30
click at [1199, 612] on select "00 01 02 03 04 05 06 07 08 09 10 11 12 13 14 15 16 17 18 19 20 21 22 23 24 25 2…" at bounding box center [1197, 624] width 34 height 30
select select "15"
drag, startPoint x: 1395, startPoint y: 511, endPoint x: 1456, endPoint y: 520, distance: 62.4
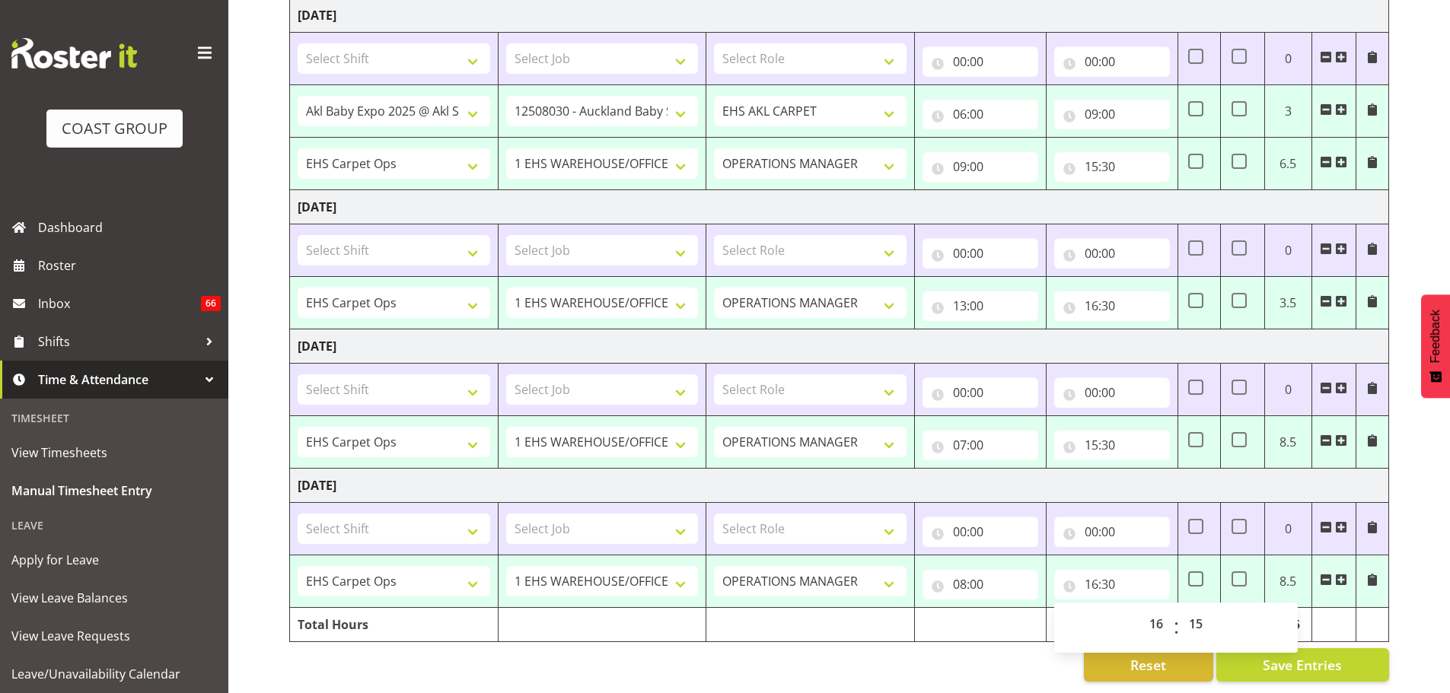
click at [1395, 511] on div "August 13th - August 19th 2025 MEA - Meal Allowance AWA - Away Allowence Shift …" at bounding box center [869, 131] width 1160 height 1124
type input "16:15"
click at [1098, 444] on input "15:30" at bounding box center [1112, 445] width 116 height 30
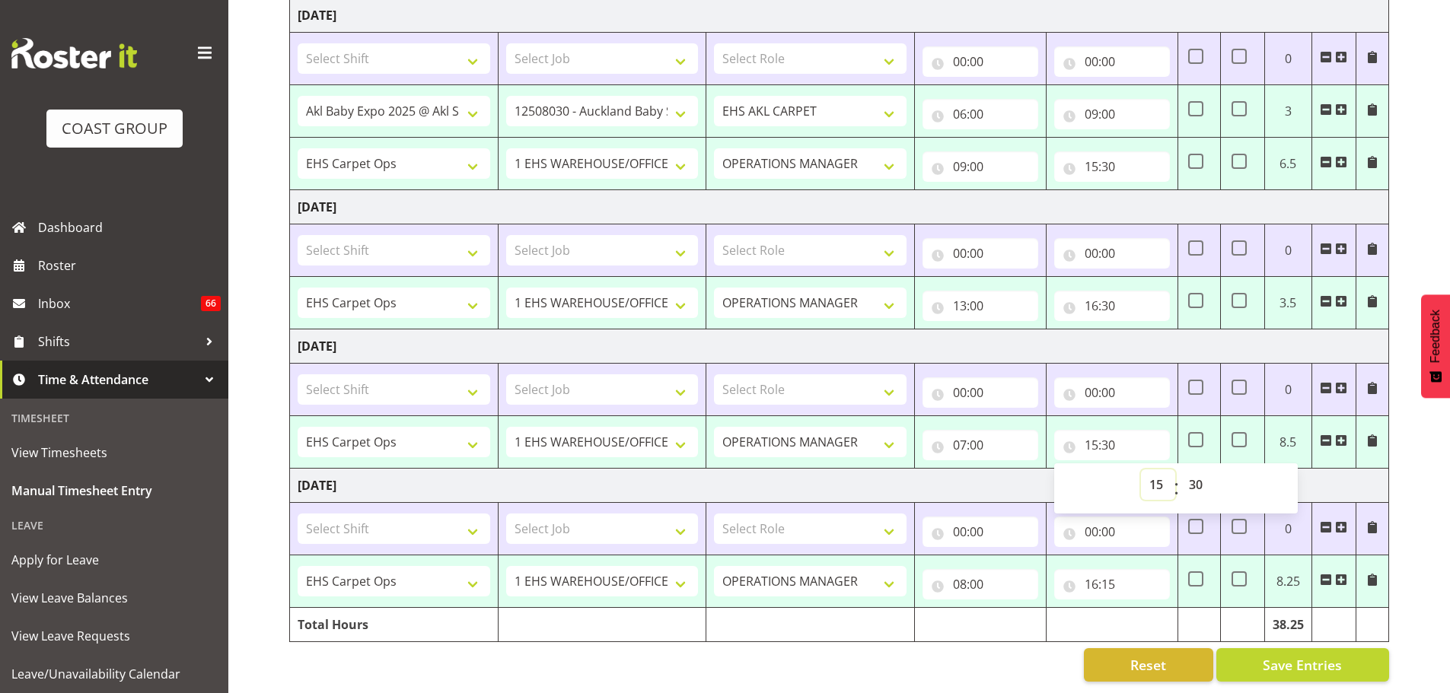
click at [1145, 475] on select "00 01 02 03 04 05 06 07 08 09 10 11 12 13 14 15 16 17 18 19 20 21 22 23" at bounding box center [1158, 484] width 34 height 30
select select "17"
click at [1141, 469] on select "00 01 02 03 04 05 06 07 08 09 10 11 12 13 14 15 16 17 18 19 20 21 22 23" at bounding box center [1158, 484] width 34 height 30
type input "17:30"
click at [1159, 477] on select "00 01 02 03 04 05 06 07 08 09 10 11 12 13 14 15 16 17 18 19 20 21 22 23" at bounding box center [1158, 484] width 34 height 30
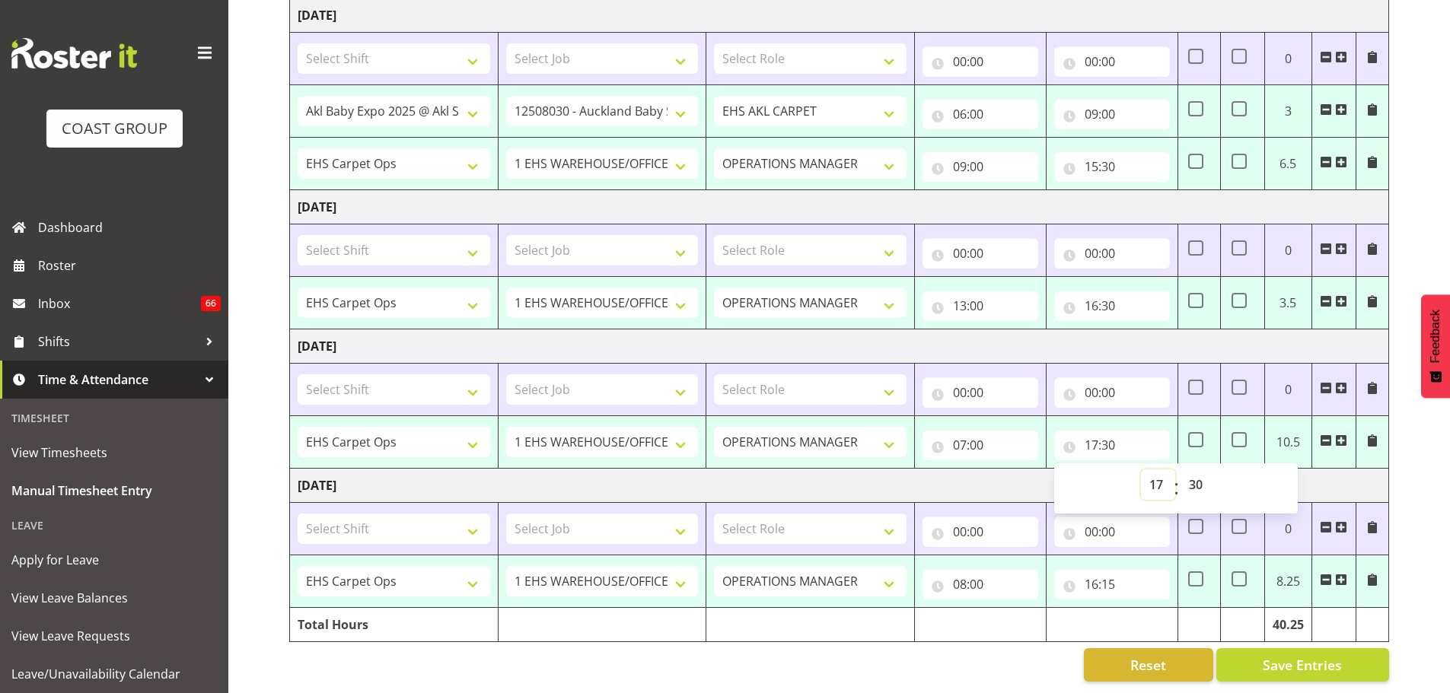
select select "16"
click at [1141, 469] on select "00 01 02 03 04 05 06 07 08 09 10 11 12 13 14 15 16 17 18 19 20 21 22 23" at bounding box center [1158, 484] width 34 height 30
type input "16:30"
click at [968, 436] on input "07:00" at bounding box center [980, 445] width 116 height 30
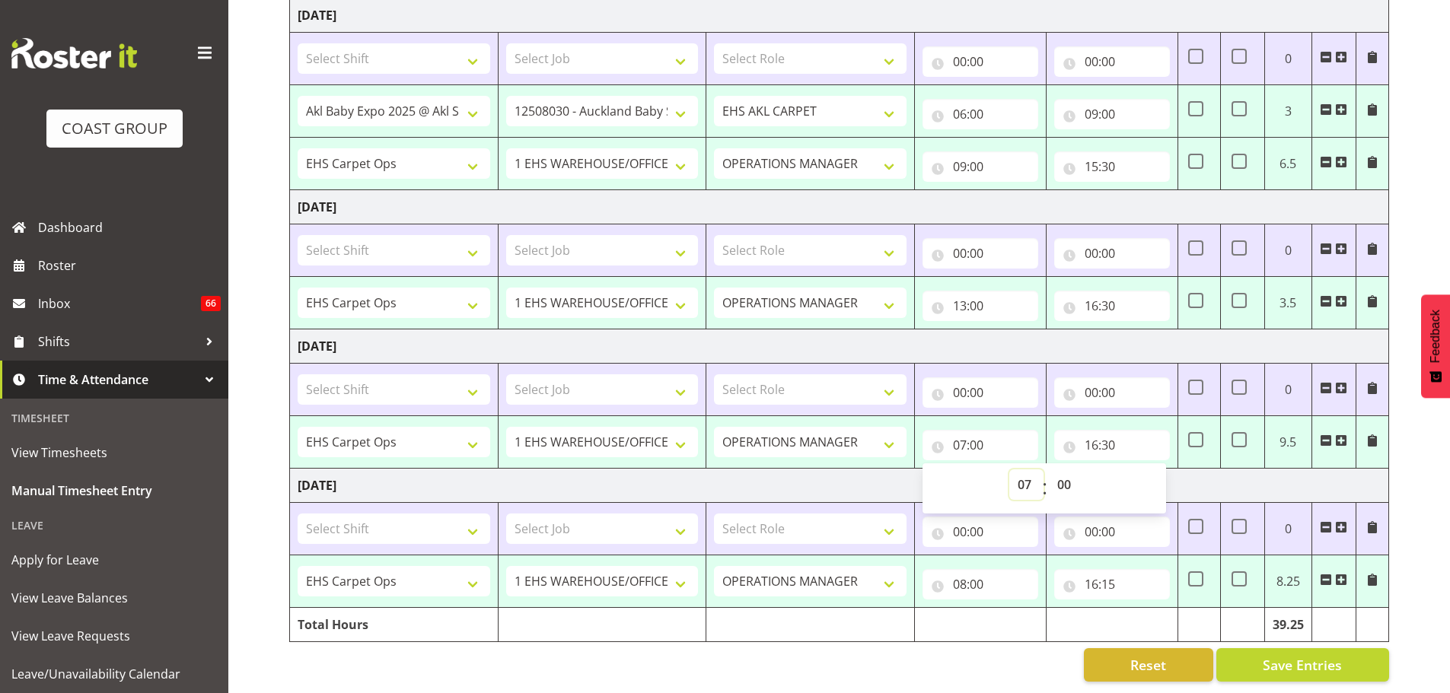
click at [1014, 469] on select "00 01 02 03 04 05 06 07 08 09 10 11 12 13 14 15 16 17 18 19 20 21 22 23" at bounding box center [1026, 484] width 34 height 30
select select "8"
click at [1009, 469] on select "00 01 02 03 04 05 06 07 08 09 10 11 12 13 14 15 16 17 18 19 20 21 22 23" at bounding box center [1026, 484] width 34 height 30
type input "08:00"
click at [1399, 474] on div "August 13th - August 19th 2025 MEA - Meal Allowance AWA - Away Allowence Shift …" at bounding box center [869, 131] width 1160 height 1124
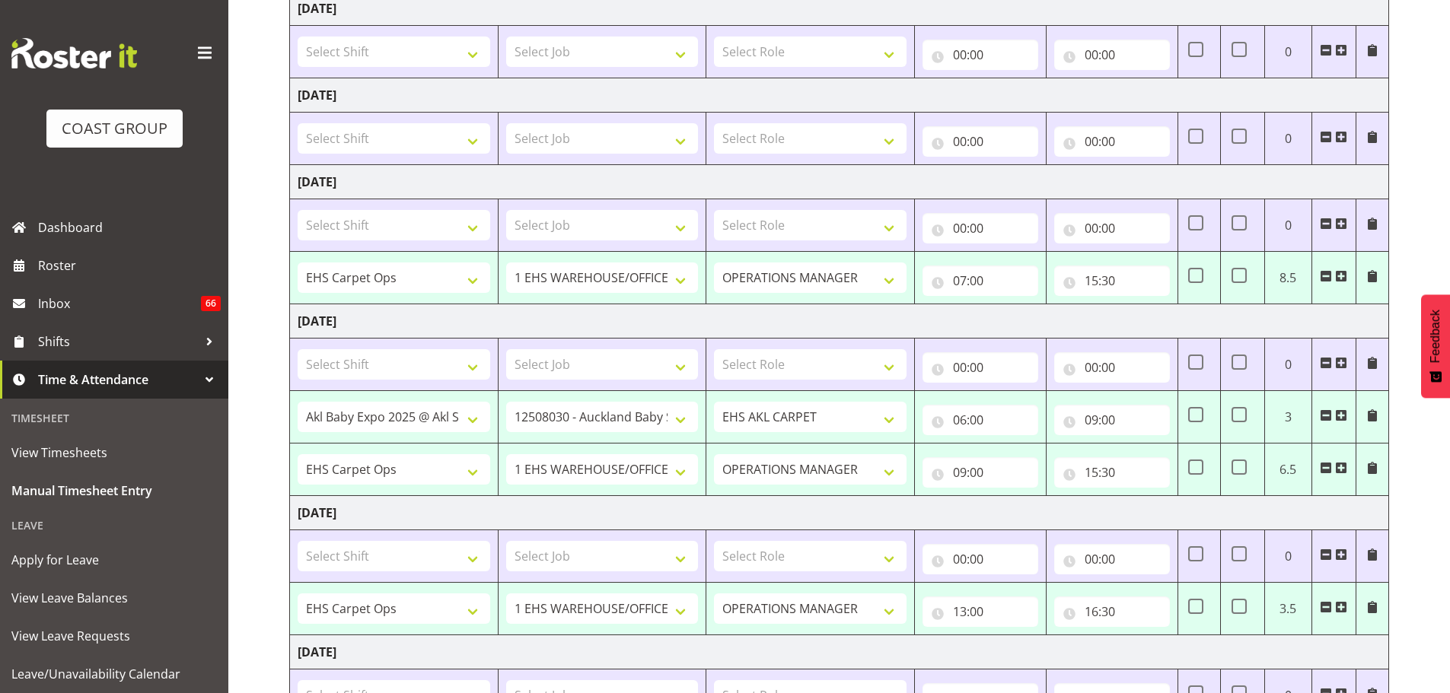
scroll to position [262, 0]
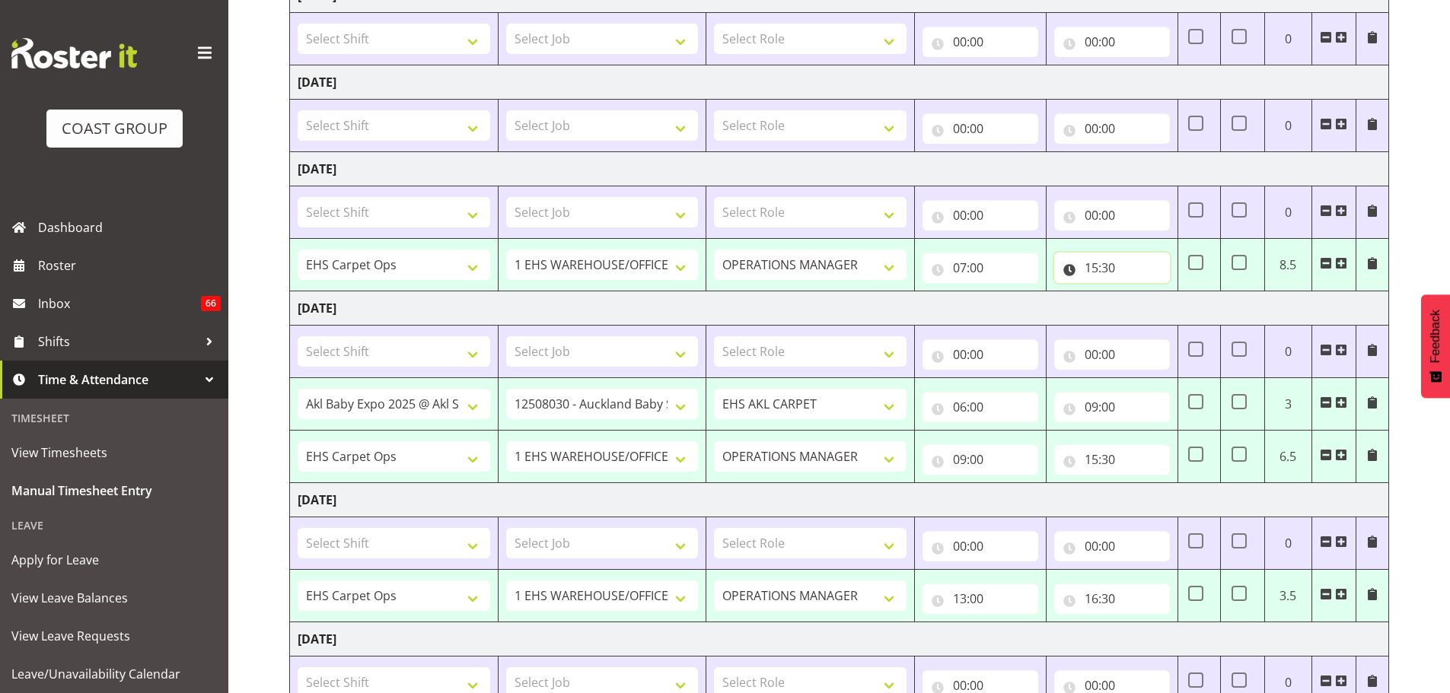
click at [1106, 268] on input "15:30" at bounding box center [1112, 268] width 116 height 30
click at [1192, 311] on select "00 01 02 03 04 05 06 07 08 09 10 11 12 13 14 15 16 17 18 19 20 21 22 23 24 25 2…" at bounding box center [1197, 307] width 34 height 30
select select "0"
click at [1398, 224] on div "August 13th - August 19th 2025 MEA - Meal Allowance AWA - Away Allowence Shift …" at bounding box center [869, 424] width 1160 height 1124
type input "15:00"
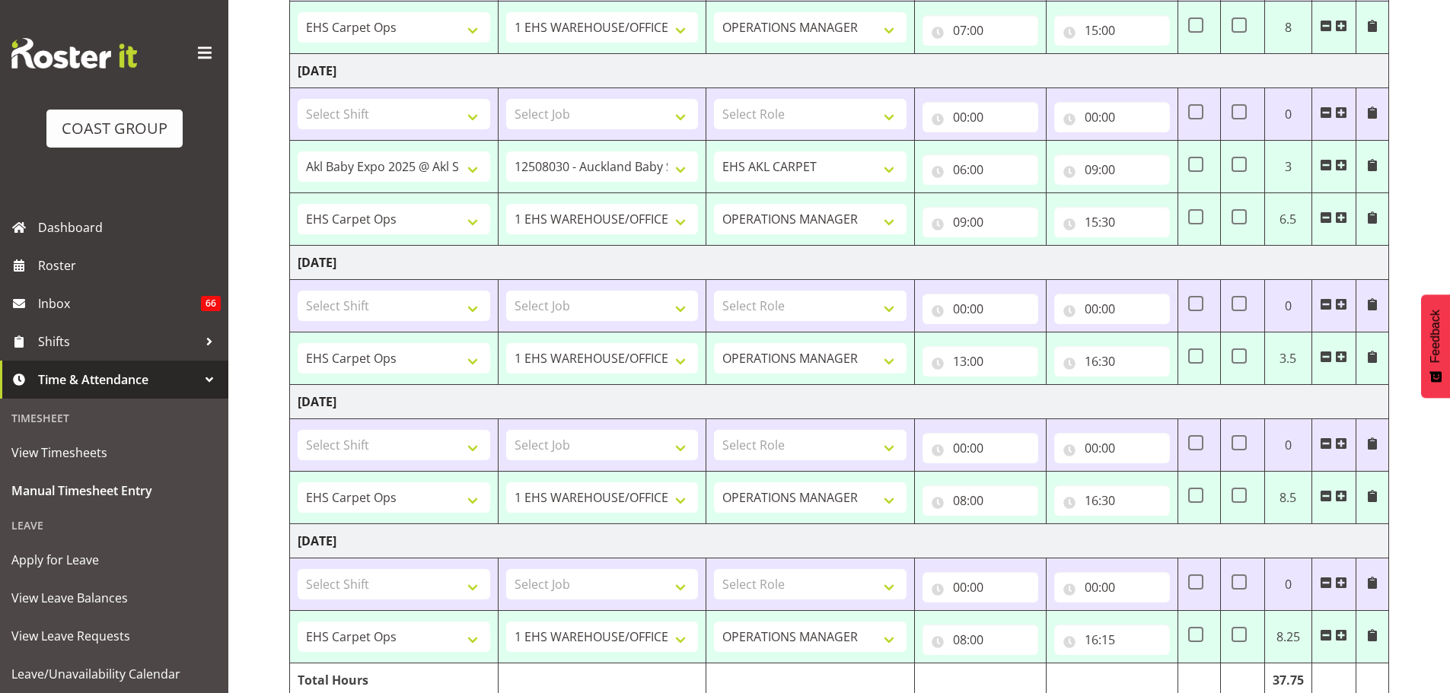
scroll to position [566, 0]
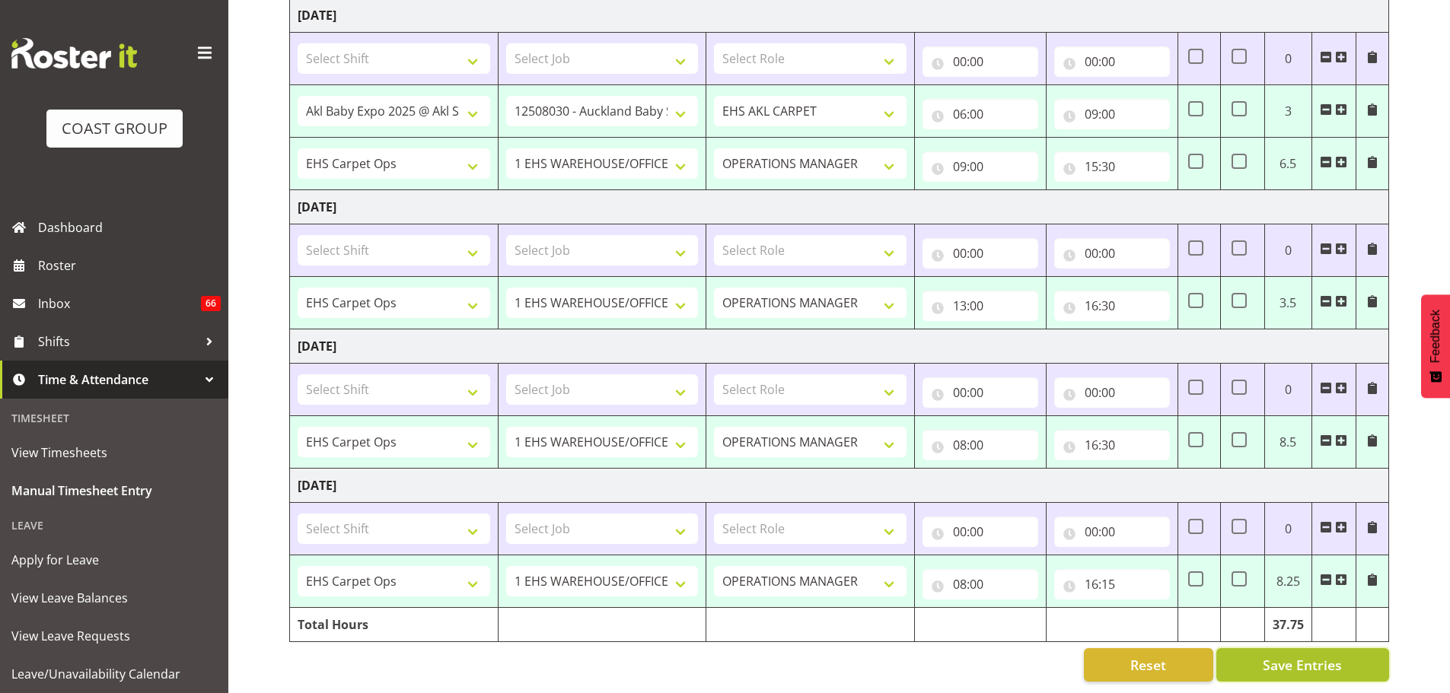
click at [1325, 657] on span "Save Entries" at bounding box center [1301, 665] width 79 height 20
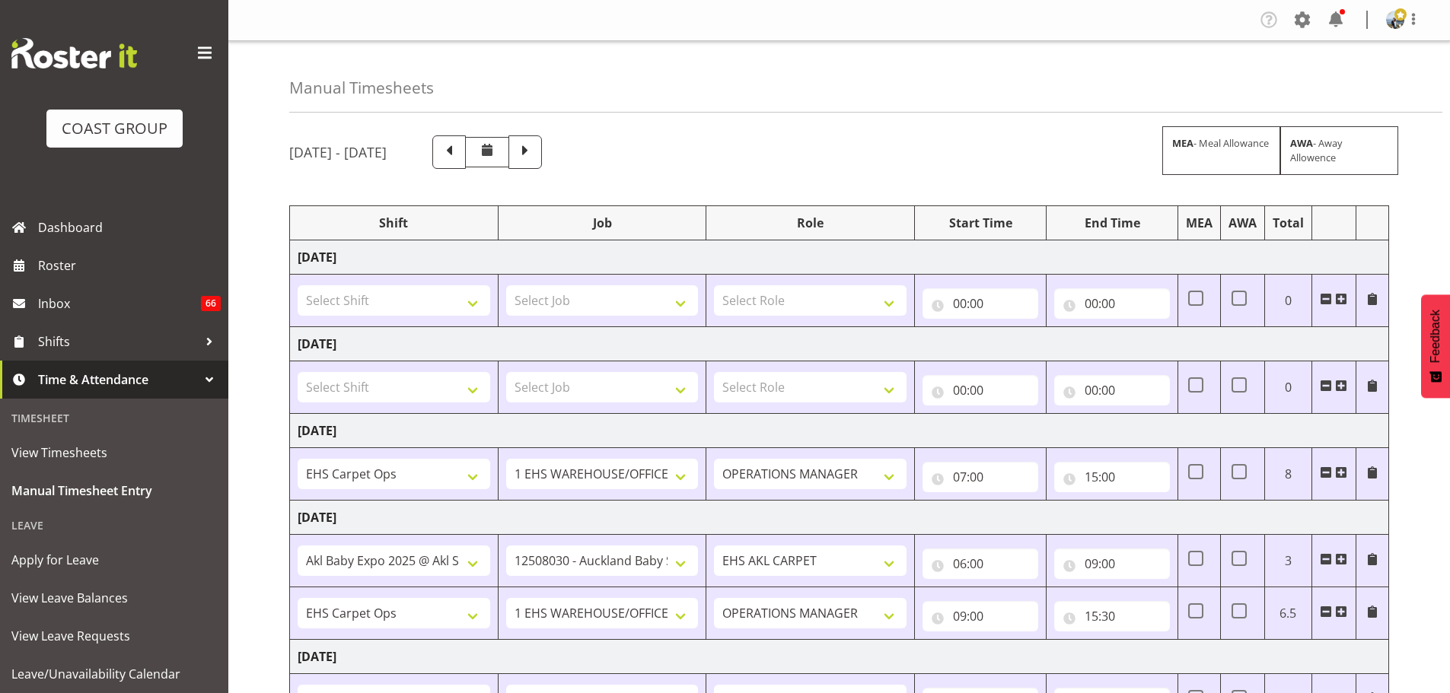
select select "70657"
select select "69"
select select "198"
select select "77868"
select select "9032"
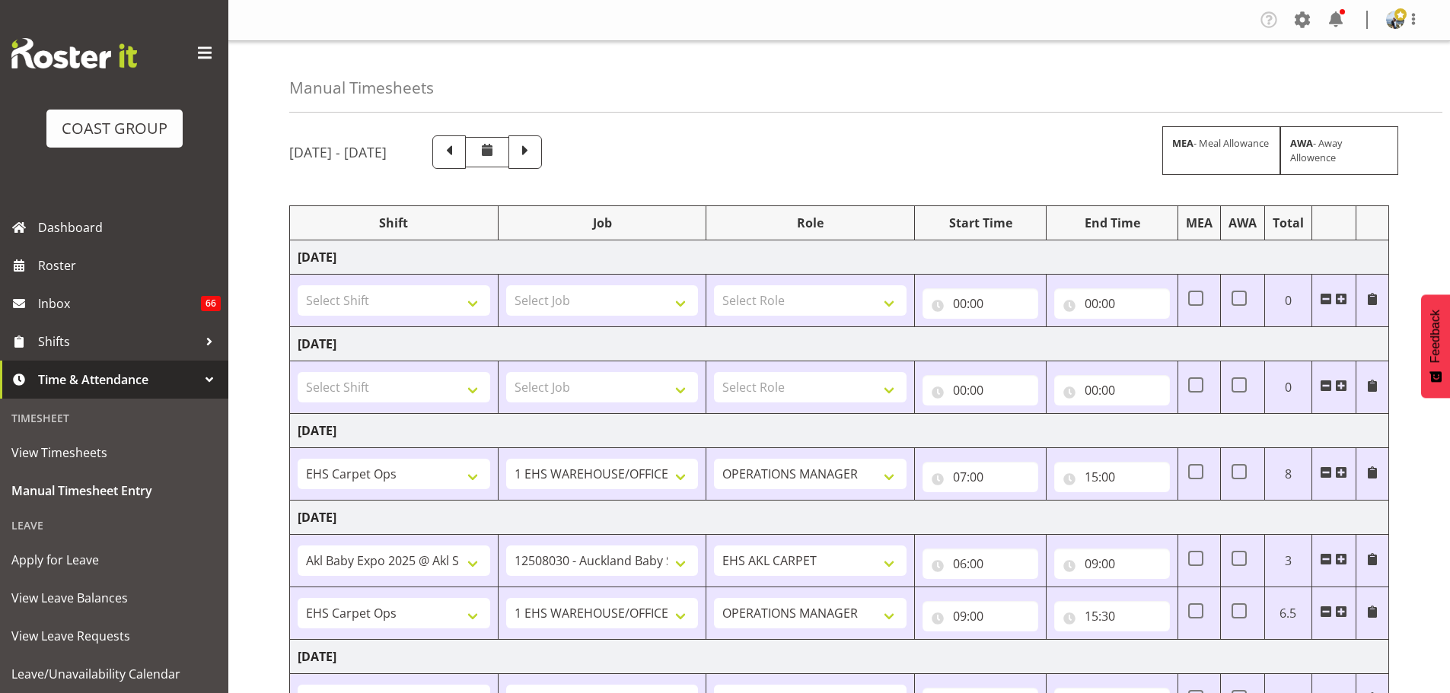
select select "190"
select select "70657"
select select "69"
select select "198"
select select "70657"
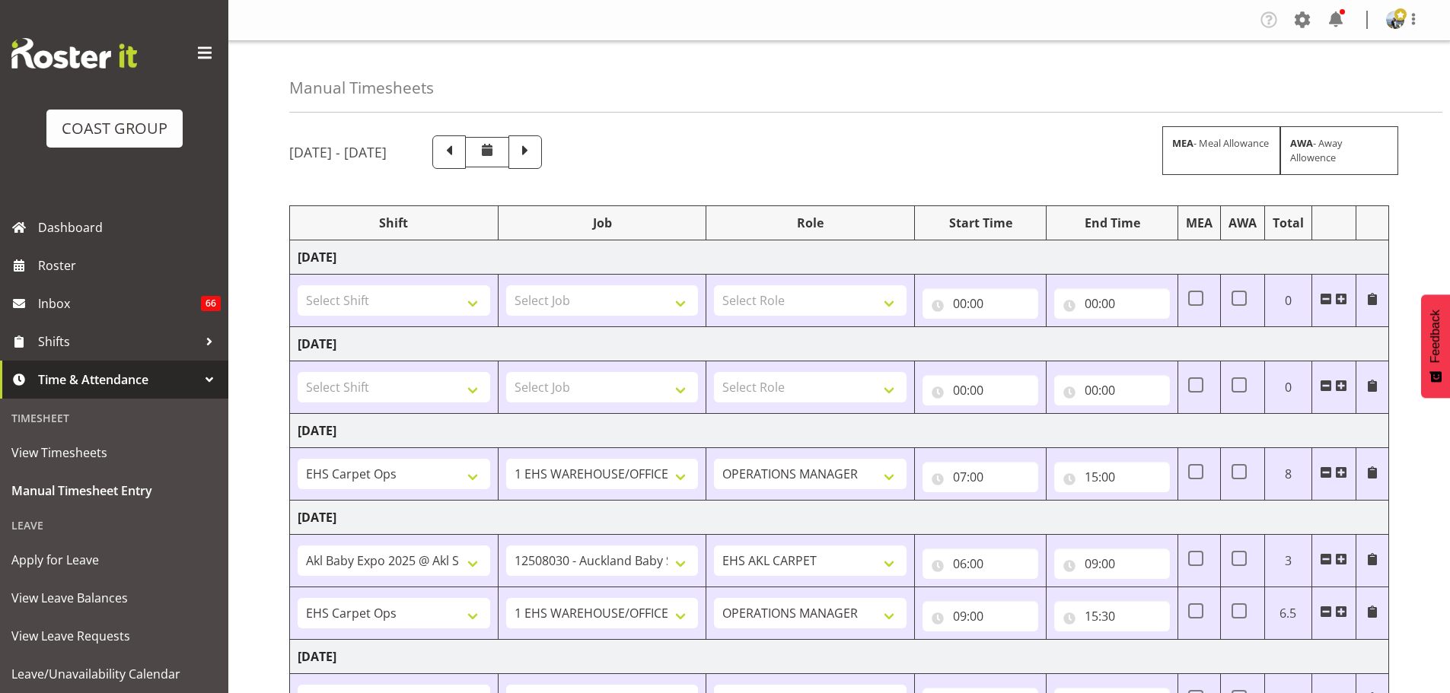
select select "69"
select select "198"
select select "70657"
select select "69"
select select "198"
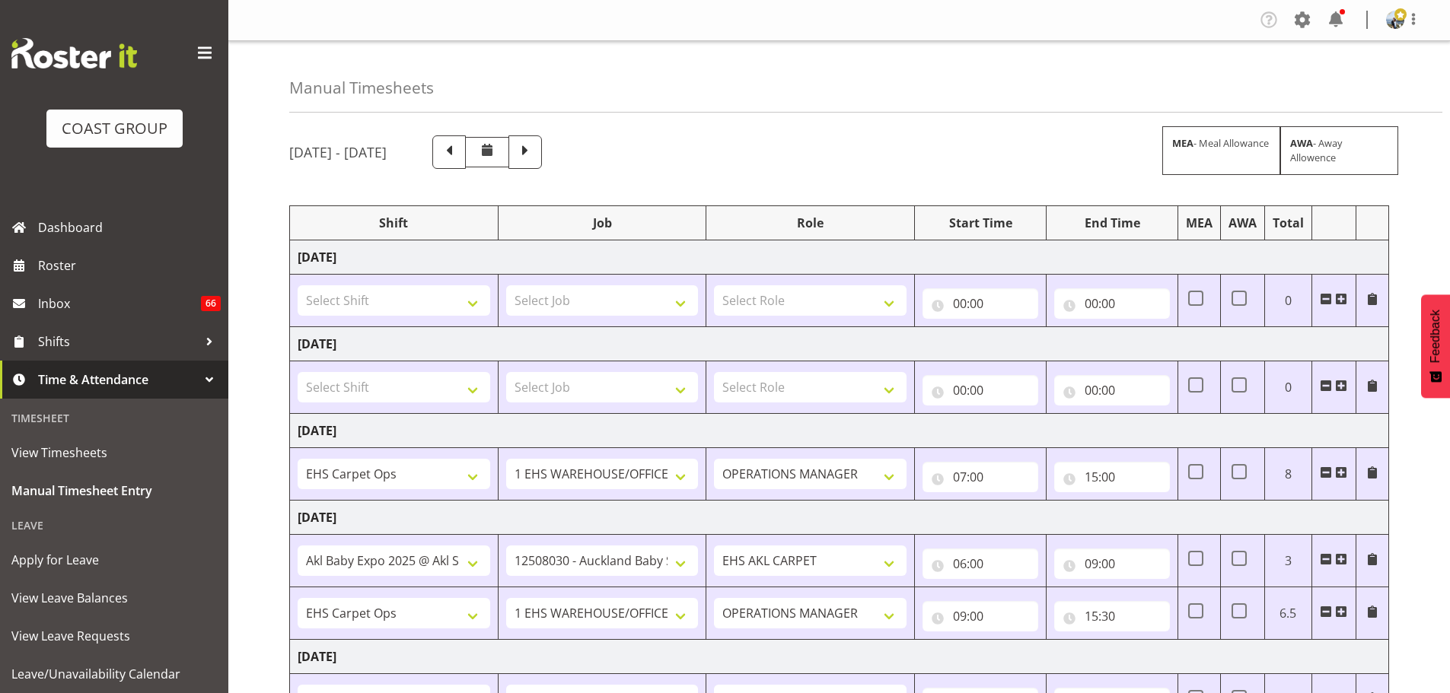
select select "70657"
select select "69"
select select "198"
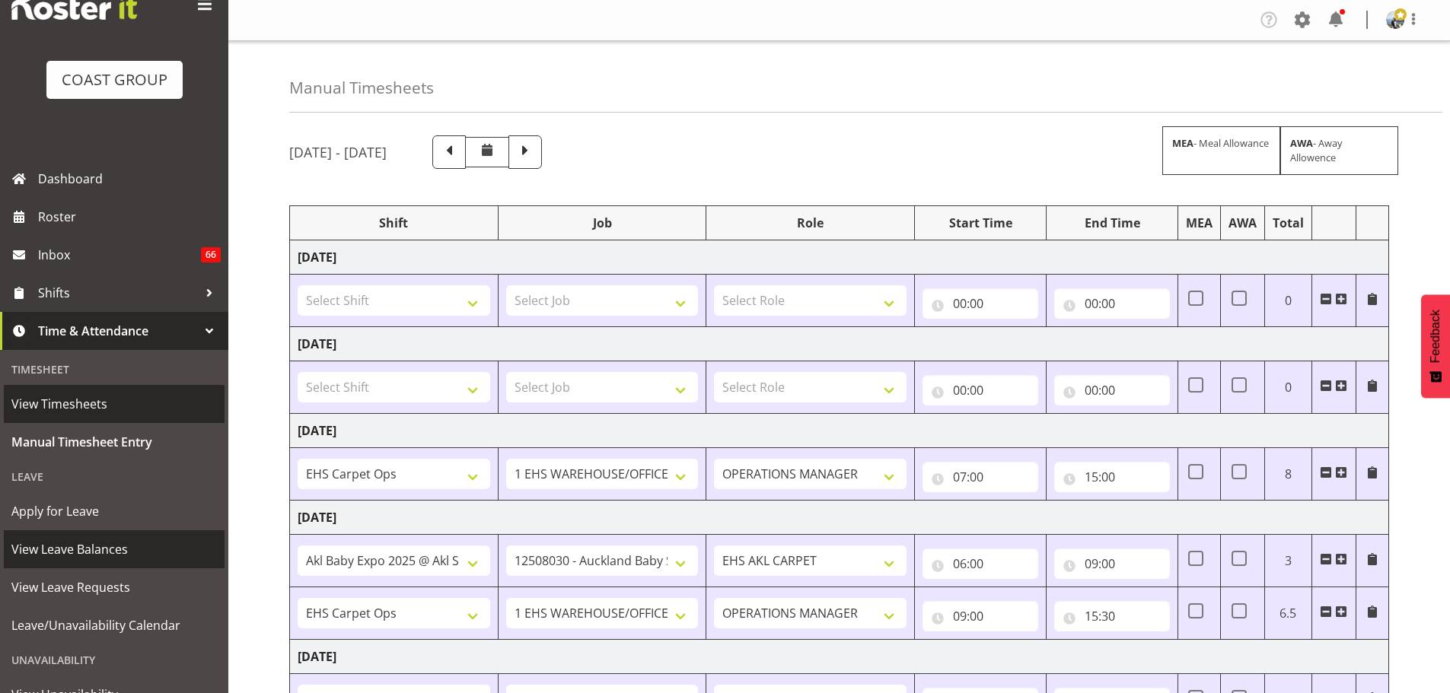
scroll to position [76, 0]
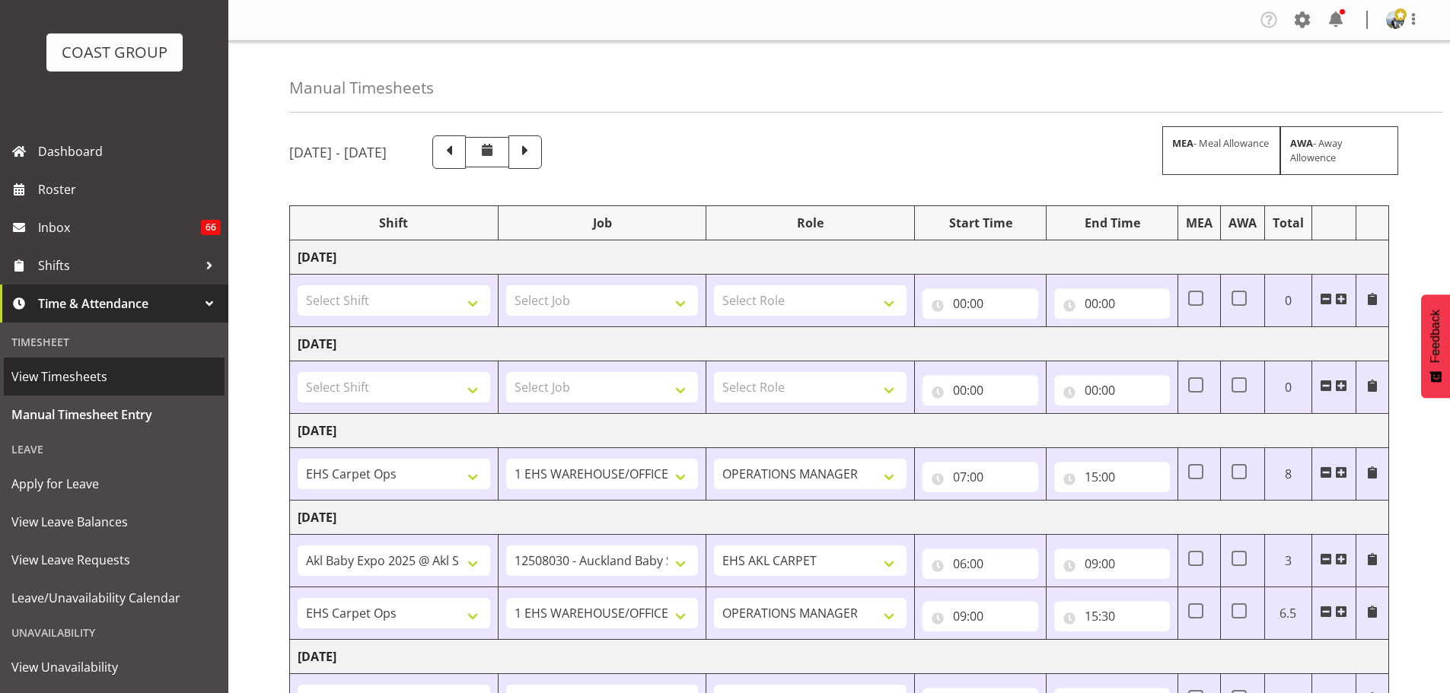
click at [79, 384] on span "View Timesheets" at bounding box center [113, 376] width 205 height 23
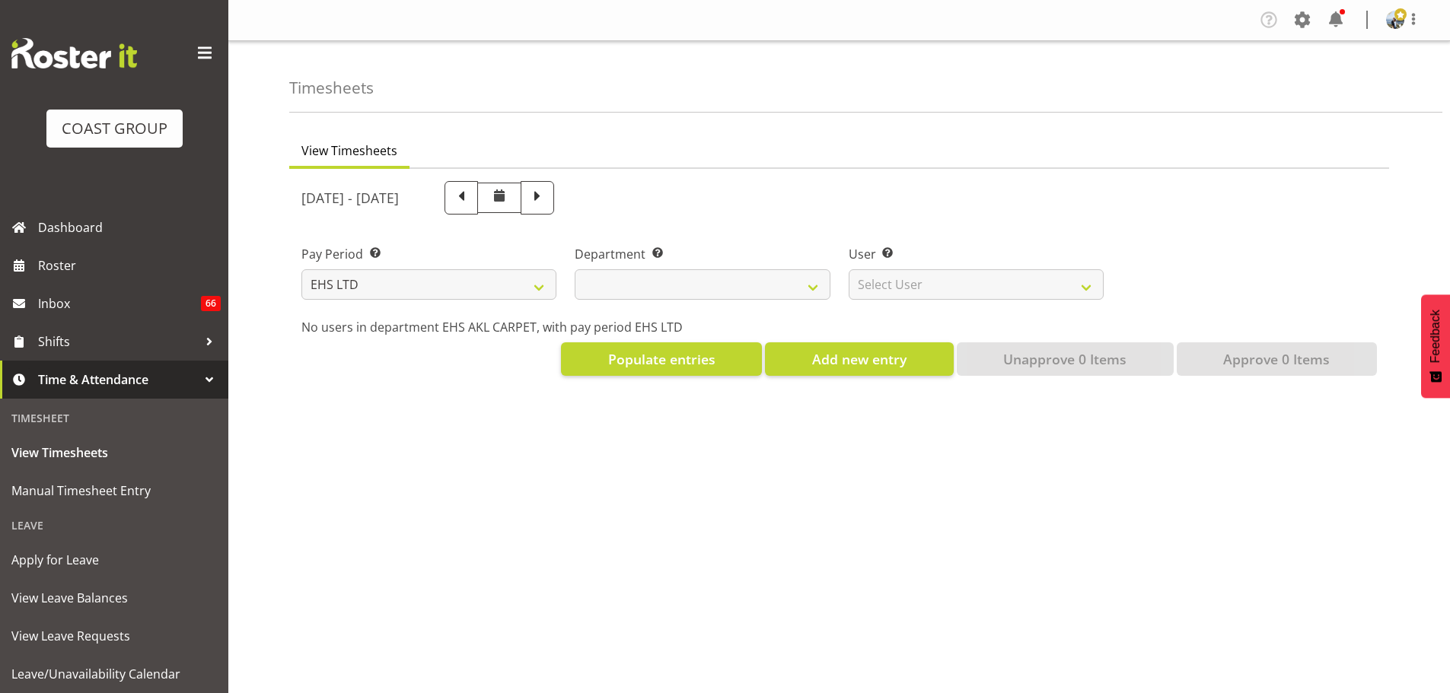
select select "7"
select select
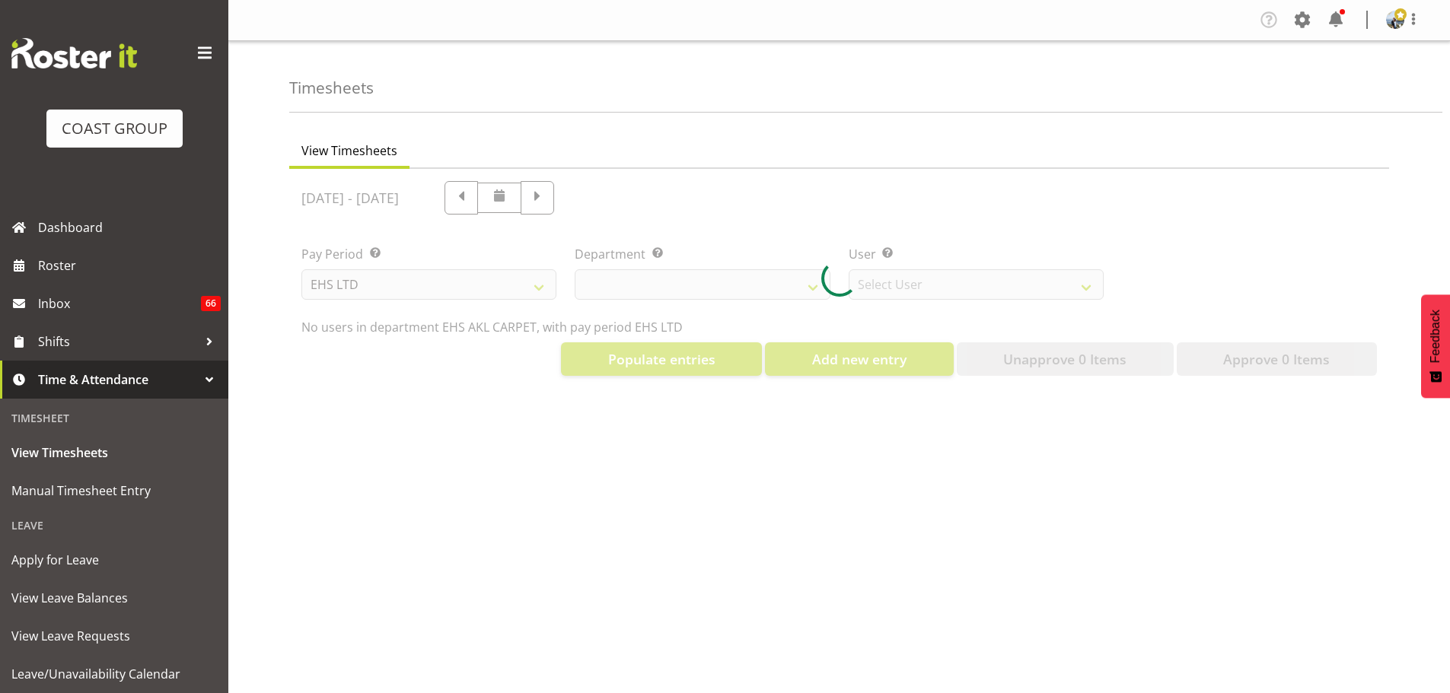
select select "891"
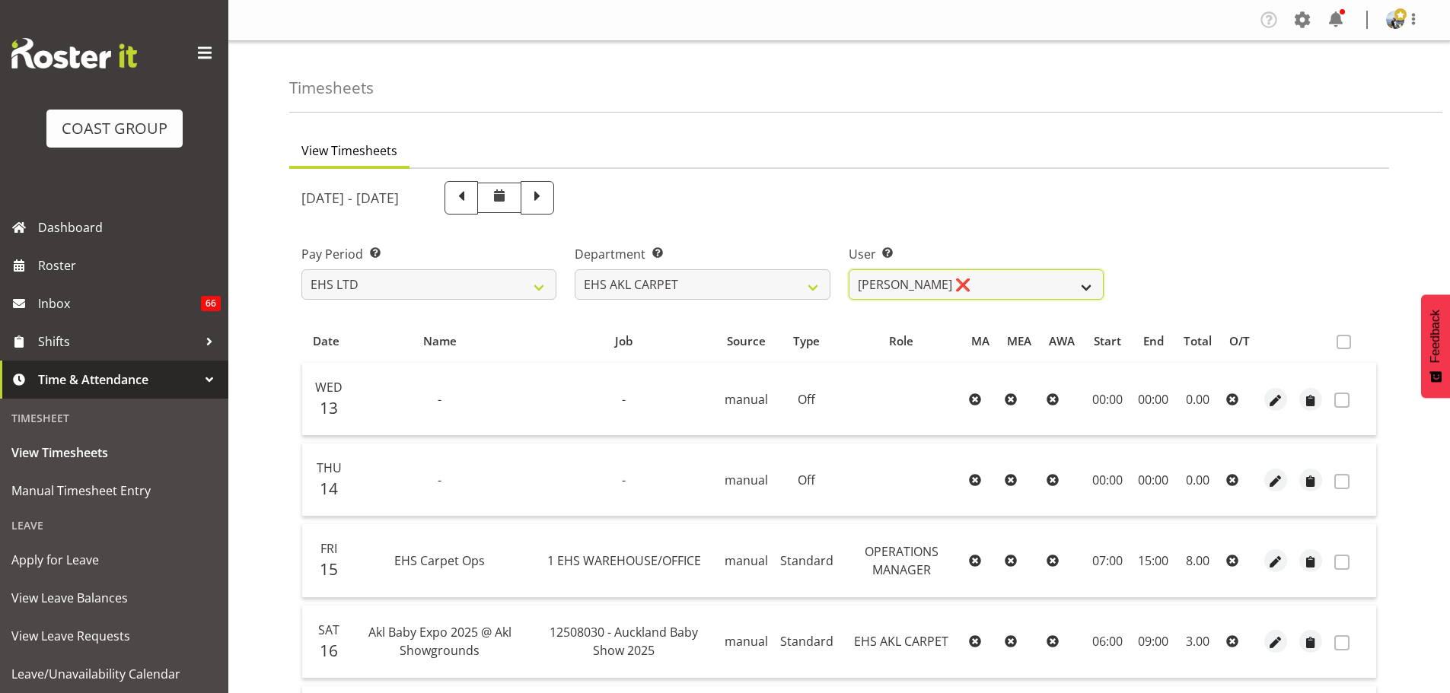
click at [962, 282] on select "[PERSON_NAME] ❌ [PERSON_NAME] ✔ [PERSON_NAME] ✔ [PERSON_NAME] ✔ [PERSON_NAME] […" at bounding box center [975, 284] width 255 height 30
click at [1212, 208] on div "[DATE] - [DATE]" at bounding box center [838, 198] width 1093 height 52
